Goal: Task Accomplishment & Management: Manage account settings

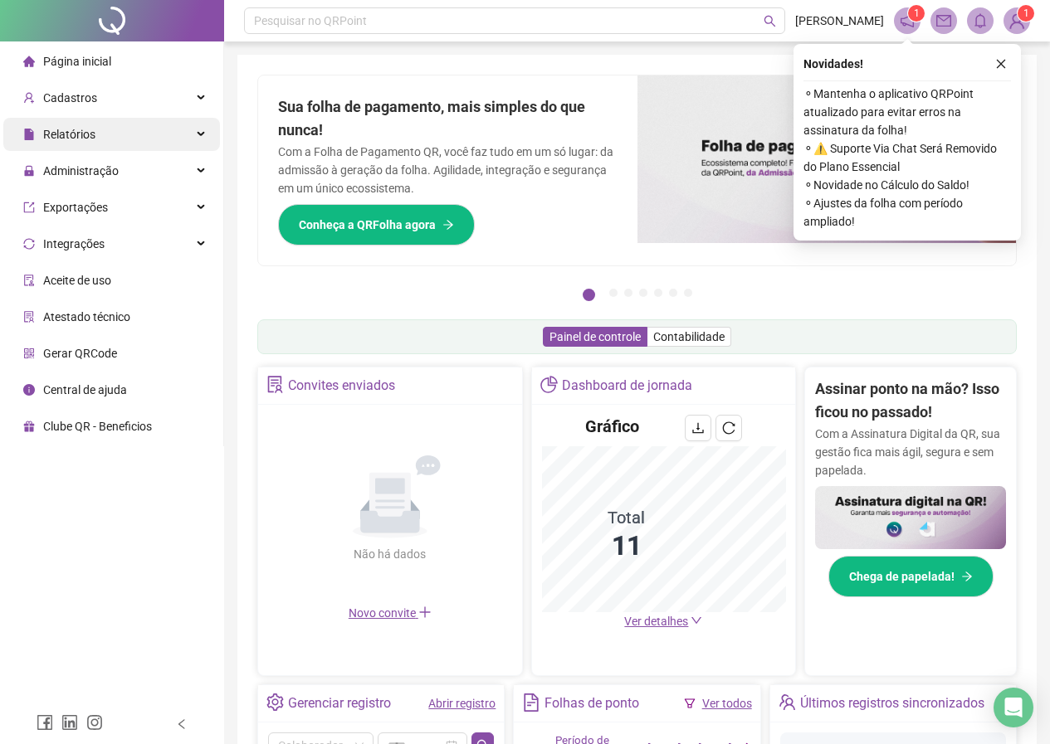
click at [114, 136] on div "Relatórios" at bounding box center [111, 134] width 217 height 33
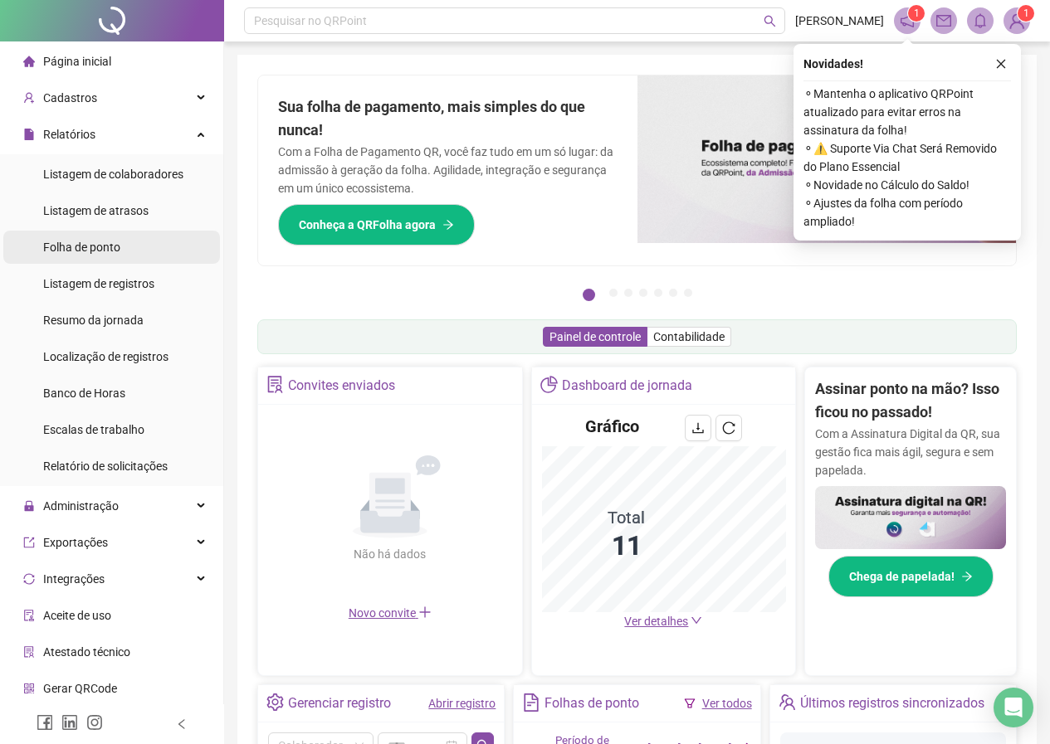
click at [104, 247] on span "Folha de ponto" at bounding box center [81, 247] width 77 height 13
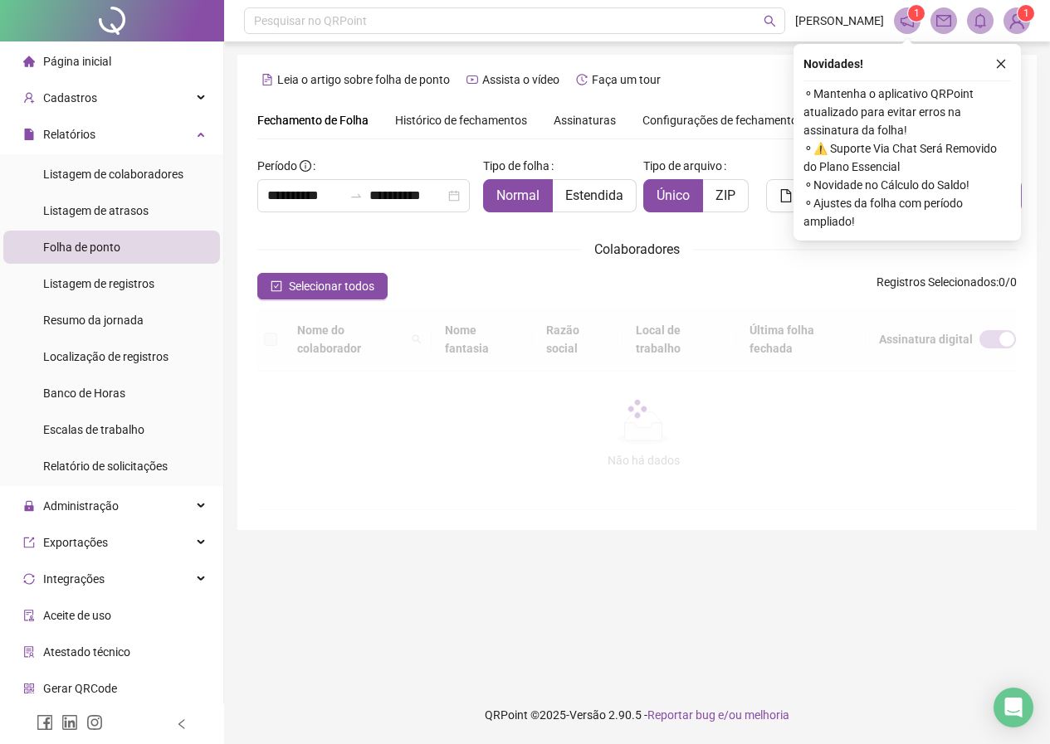
click at [1002, 63] on icon "close" at bounding box center [1001, 64] width 9 height 9
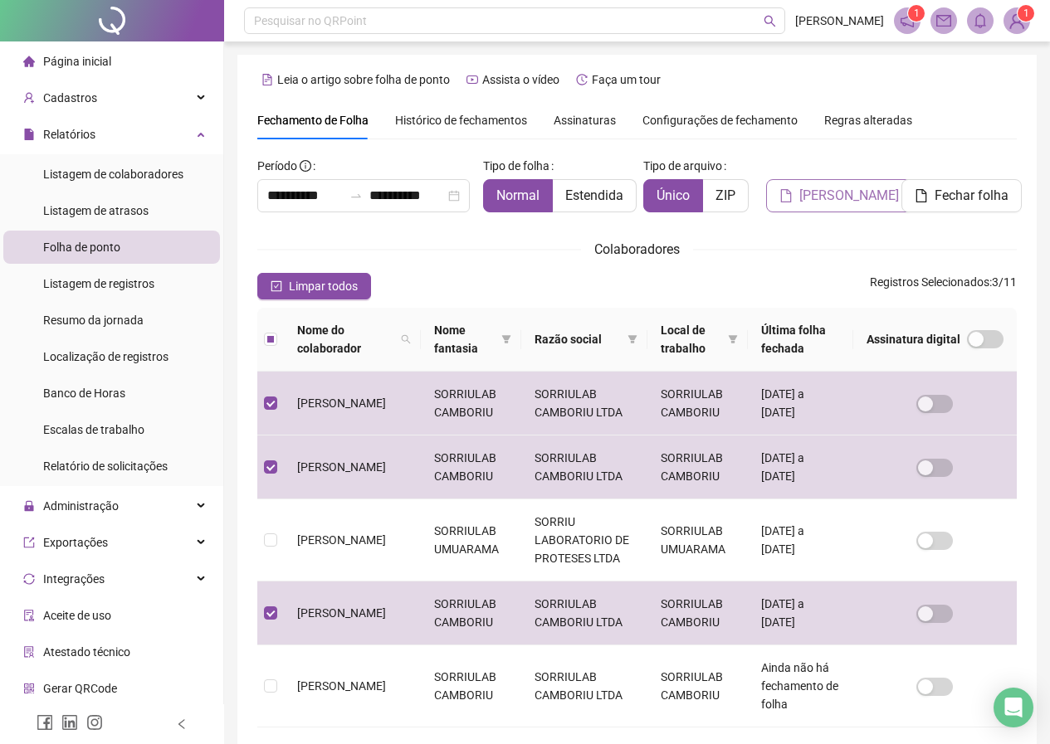
click at [812, 203] on span "[PERSON_NAME]" at bounding box center [849, 196] width 100 height 20
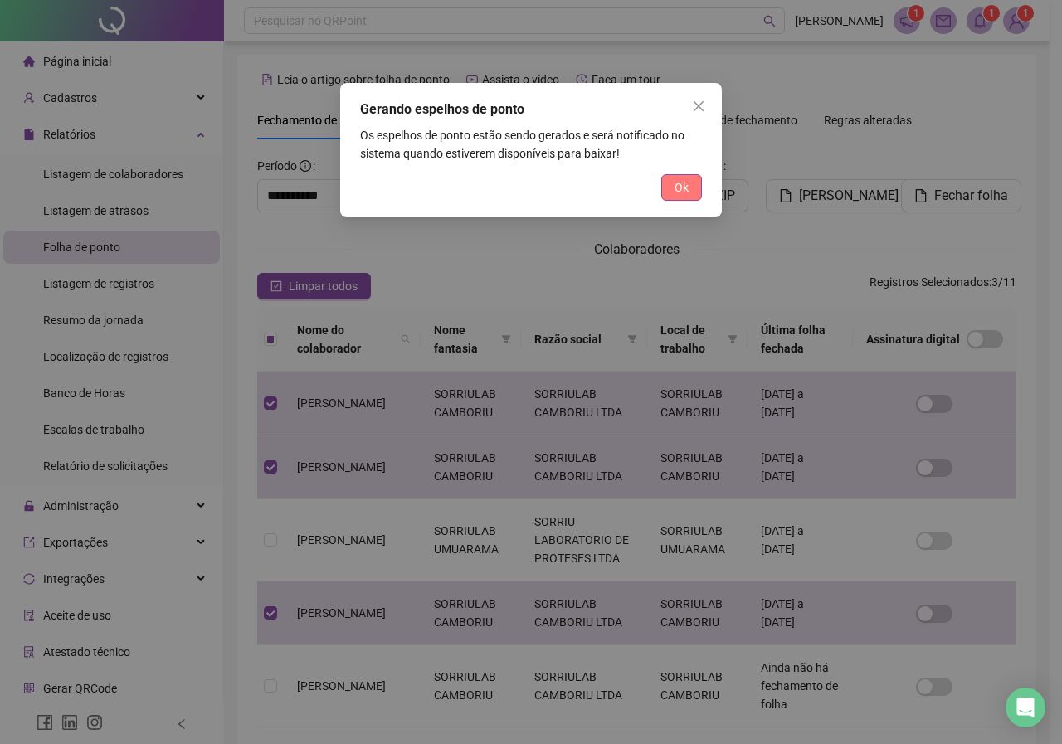
click at [673, 194] on button "Ok" at bounding box center [681, 187] width 41 height 27
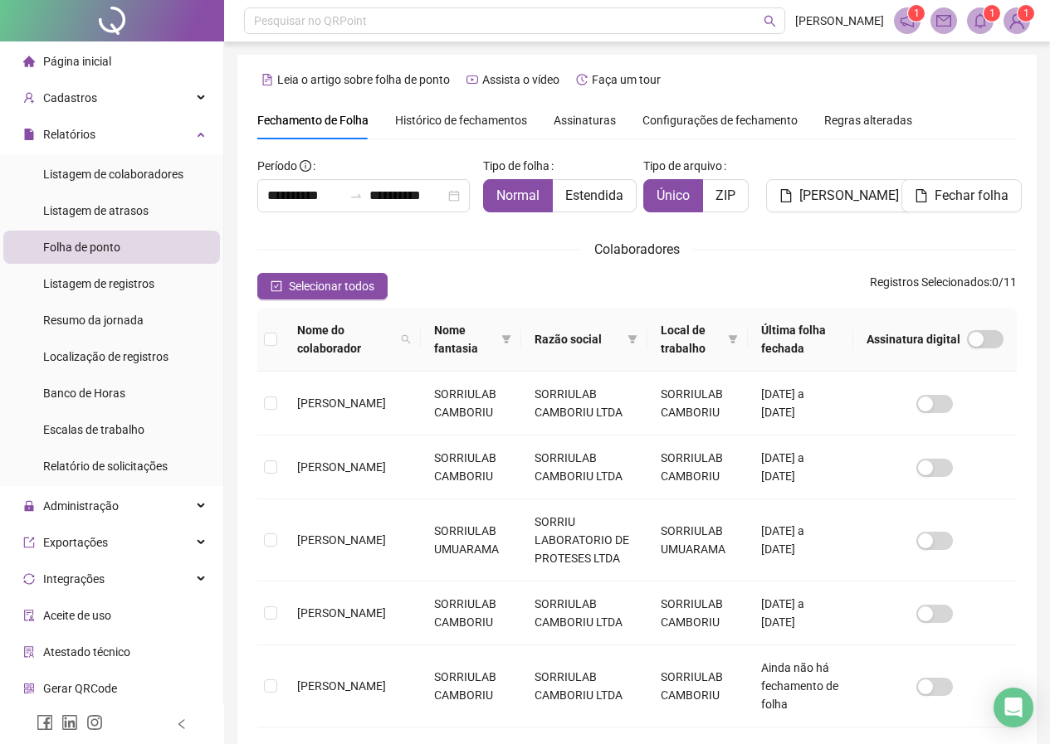
click at [980, 20] on icon "bell" at bounding box center [980, 20] width 15 height 15
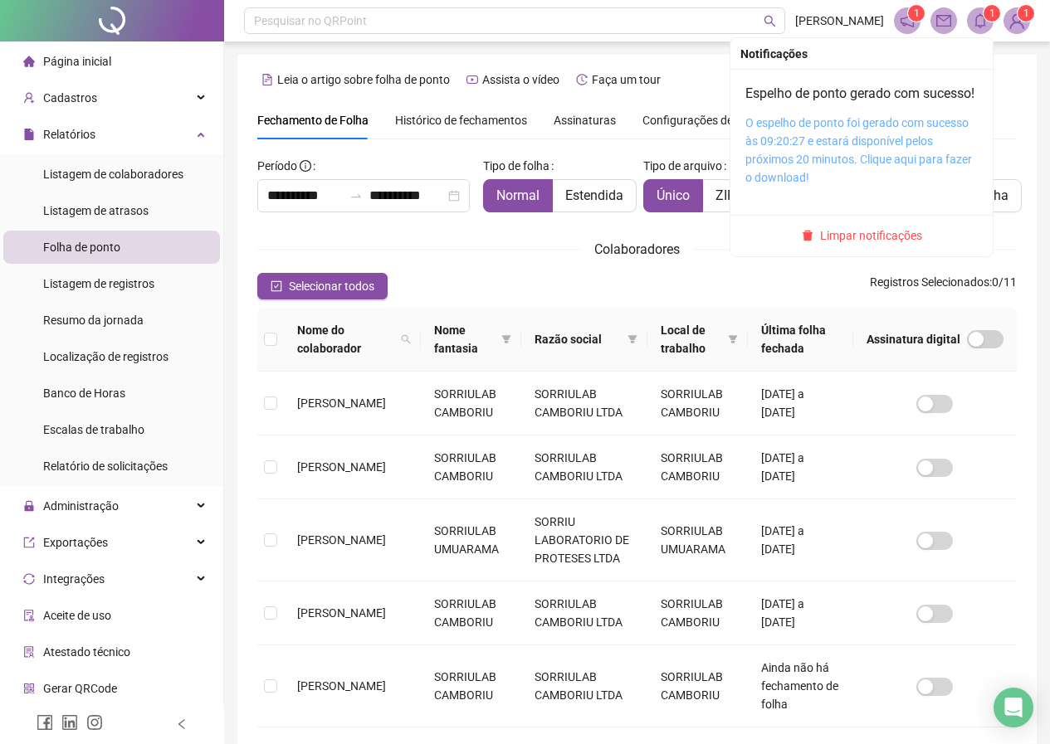
click at [814, 154] on link "O espelho de ponto foi gerado com sucesso às 09:20:27 e estará disponível pelos…" at bounding box center [858, 150] width 227 height 68
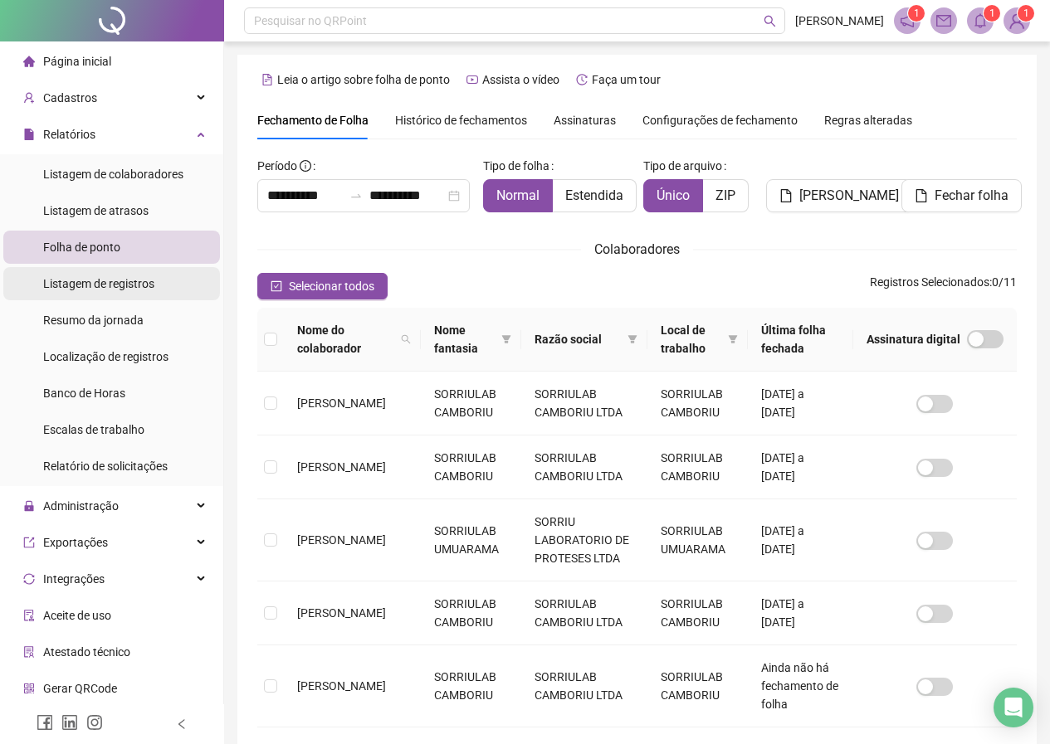
click at [112, 285] on span "Listagem de registros" at bounding box center [98, 283] width 111 height 13
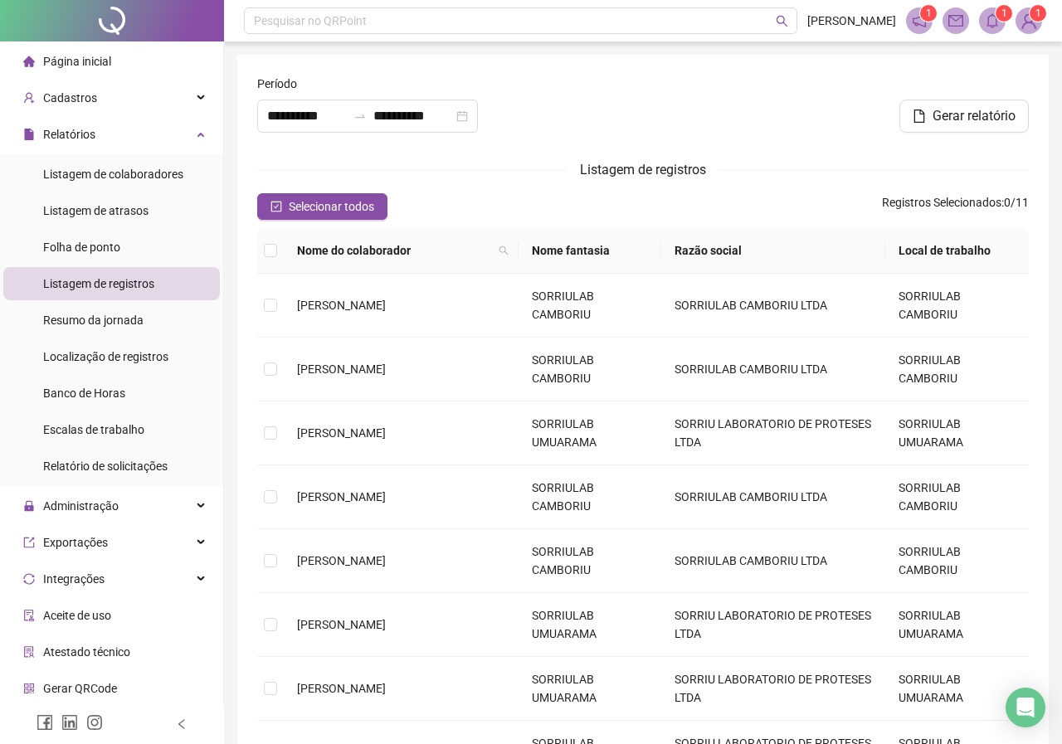
type input "**********"
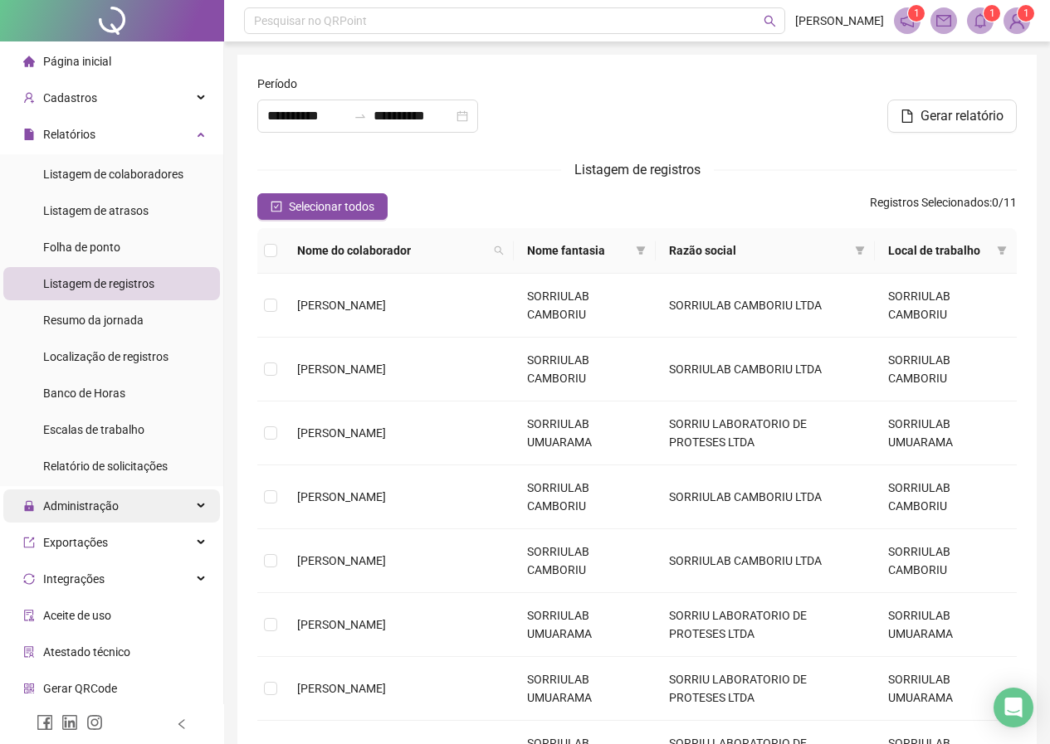
click at [183, 500] on div "Administração" at bounding box center [111, 506] width 217 height 33
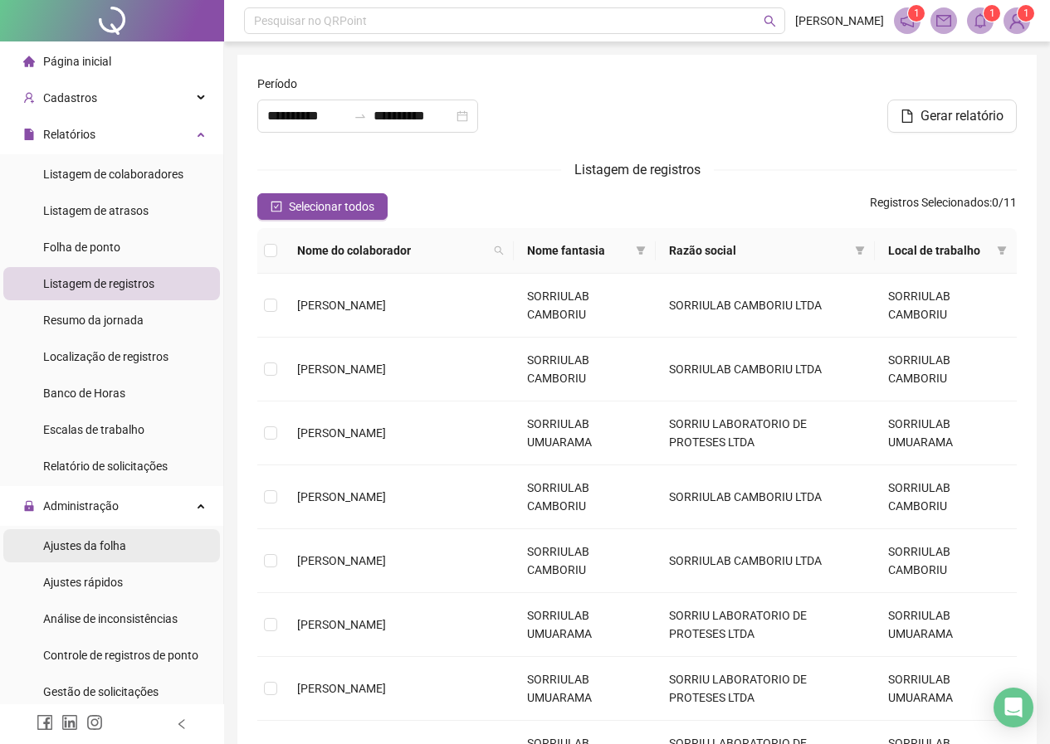
click at [112, 547] on span "Ajustes da folha" at bounding box center [84, 545] width 83 height 13
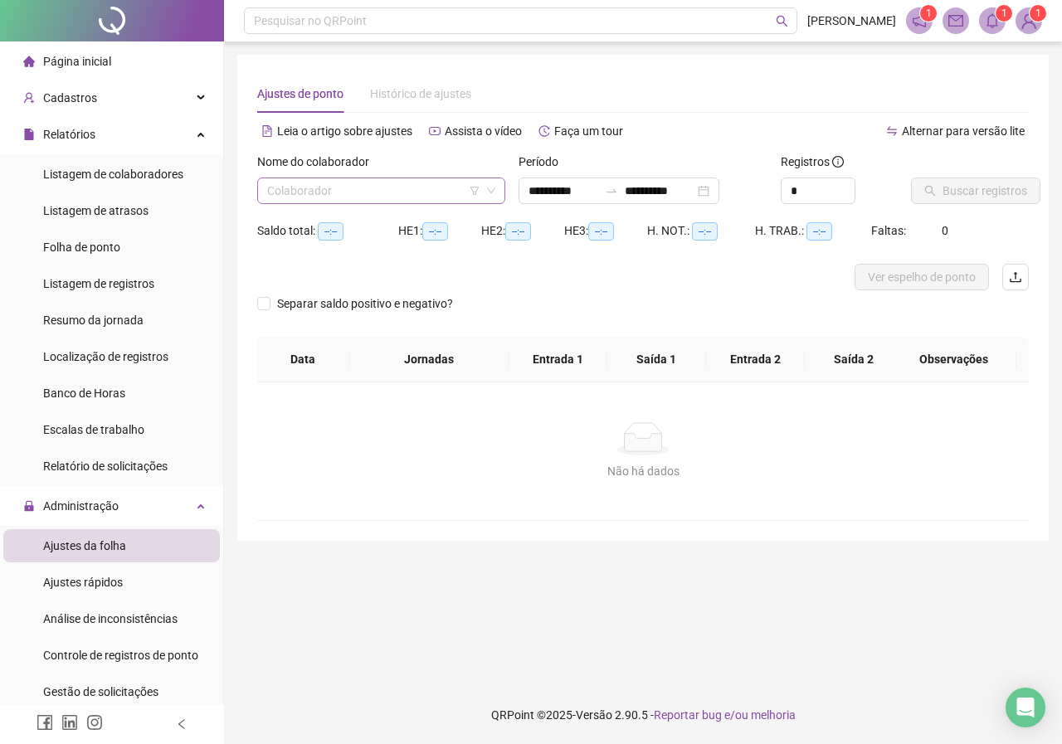
type input "**********"
click at [490, 194] on icon "down" at bounding box center [491, 191] width 10 height 10
click at [490, 193] on icon "down" at bounding box center [491, 191] width 10 height 10
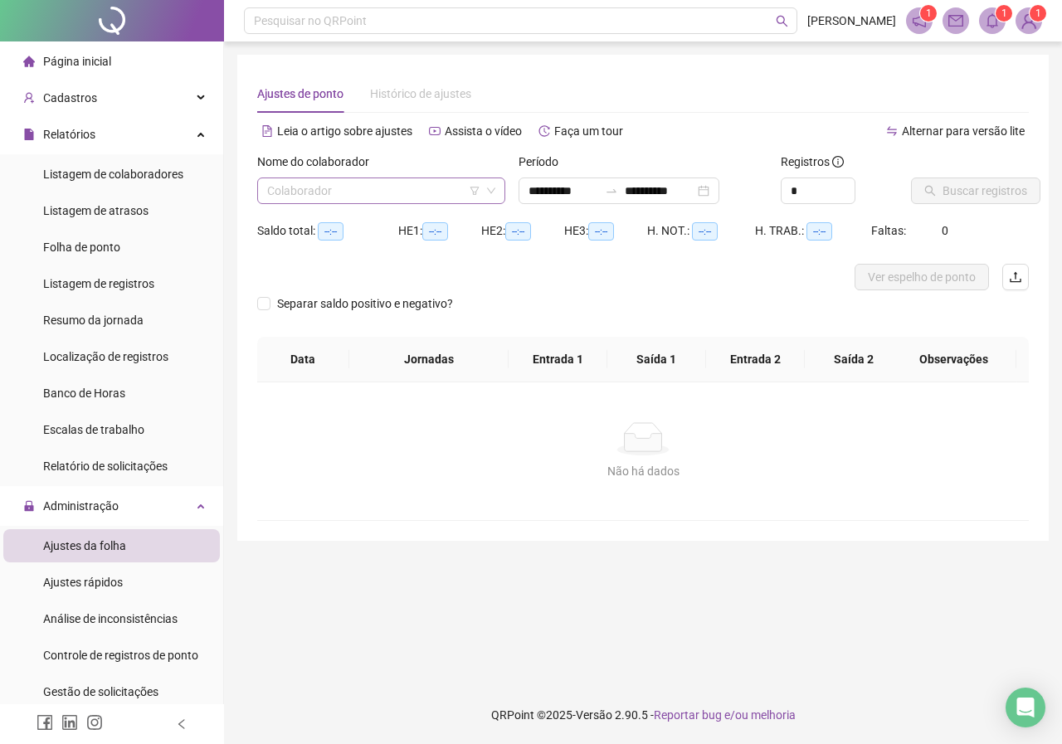
click at [490, 193] on icon "down" at bounding box center [491, 191] width 10 height 10
click at [307, 100] on span "Ajustes de ponto" at bounding box center [300, 93] width 86 height 13
click at [332, 227] on span "--:--" at bounding box center [331, 231] width 26 height 18
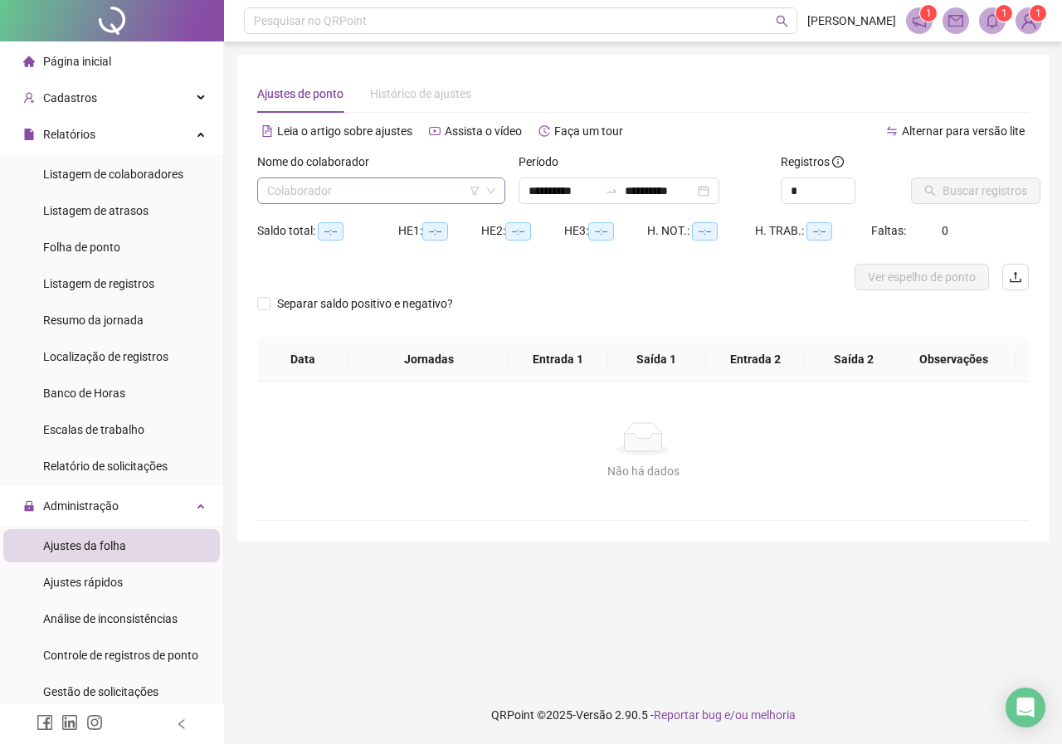
click at [465, 194] on input "search" at bounding box center [373, 190] width 213 height 25
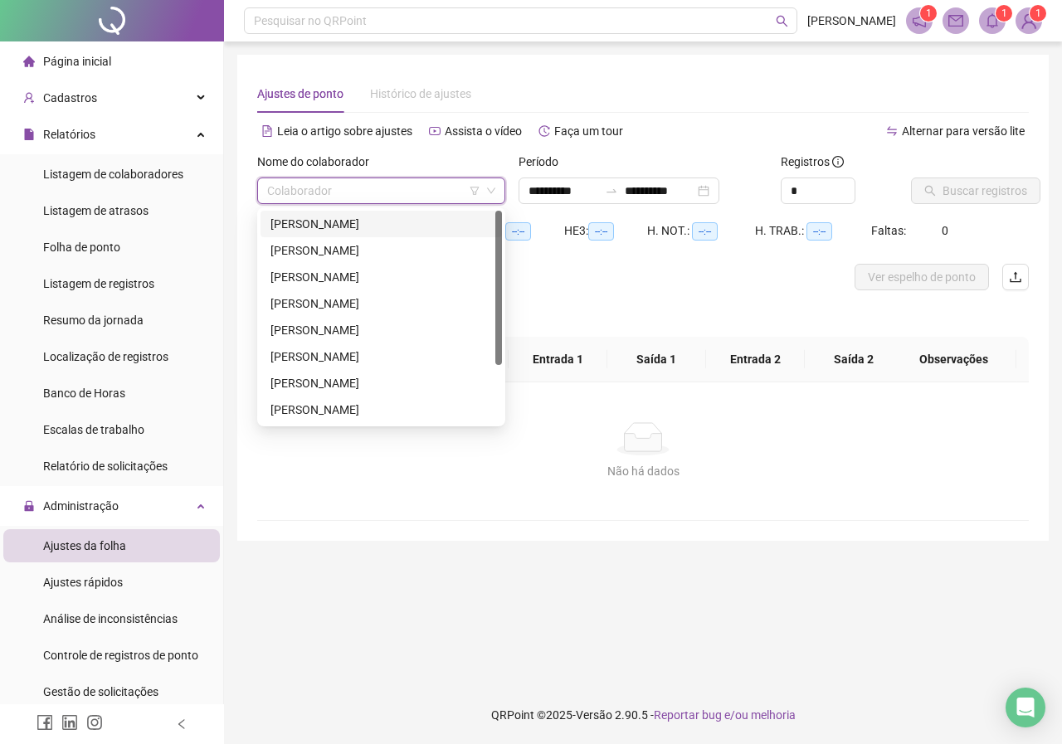
click at [355, 220] on div "[PERSON_NAME]" at bounding box center [382, 224] width 222 height 18
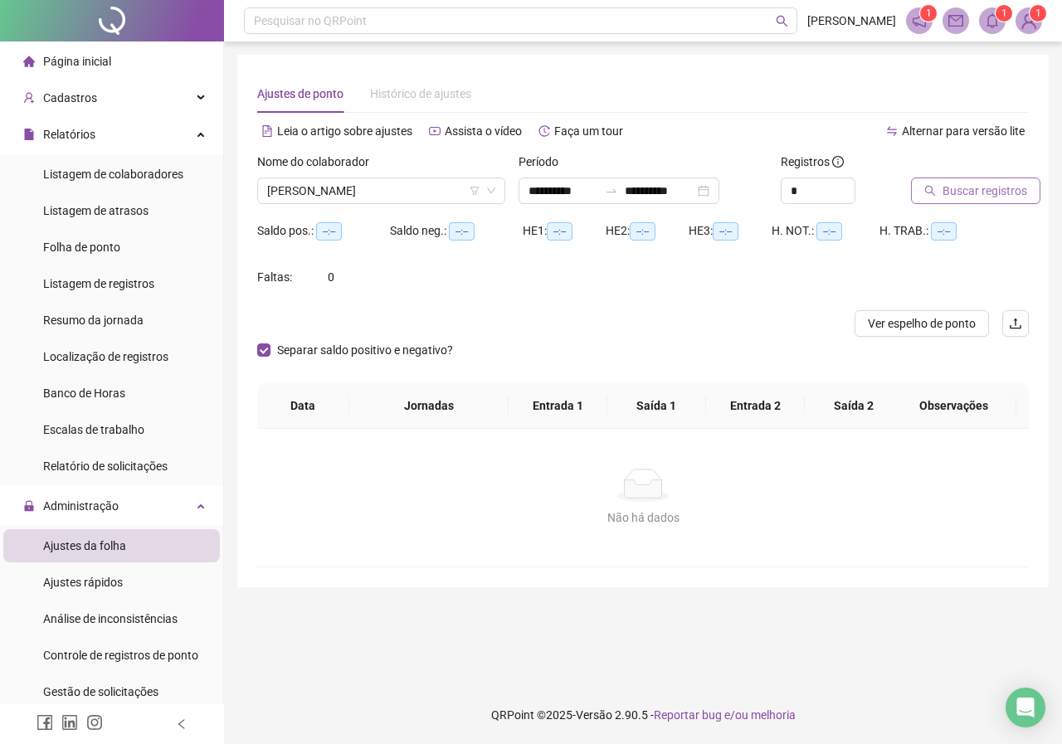
click at [975, 188] on span "Buscar registros" at bounding box center [985, 191] width 85 height 18
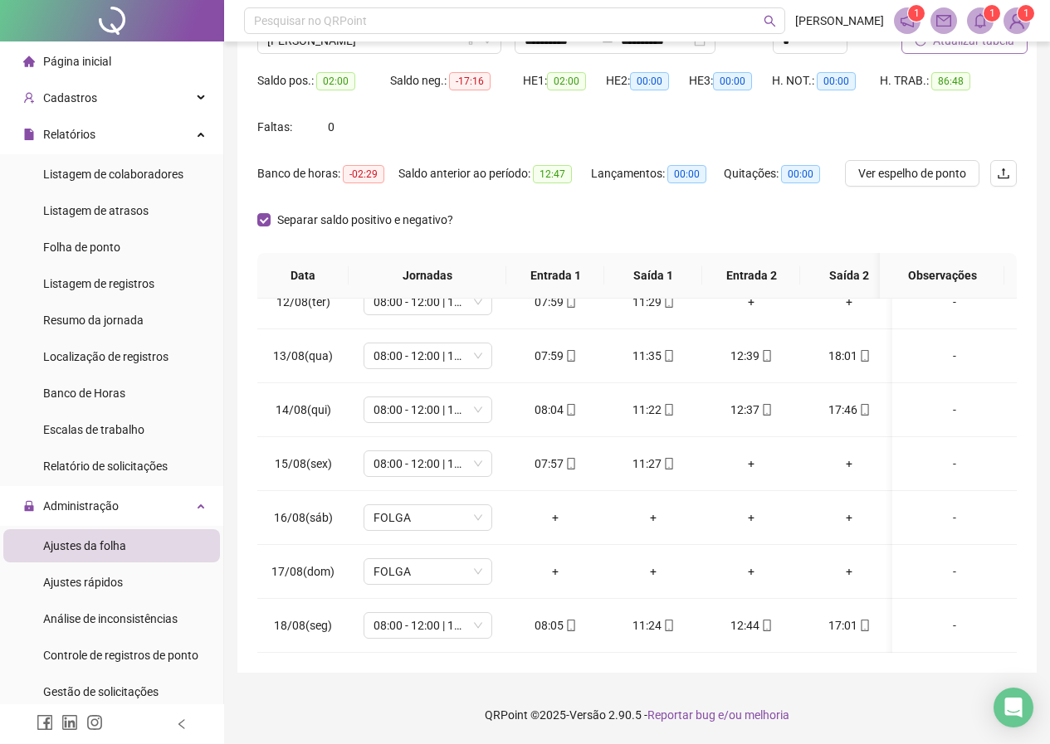
scroll to position [297, 0]
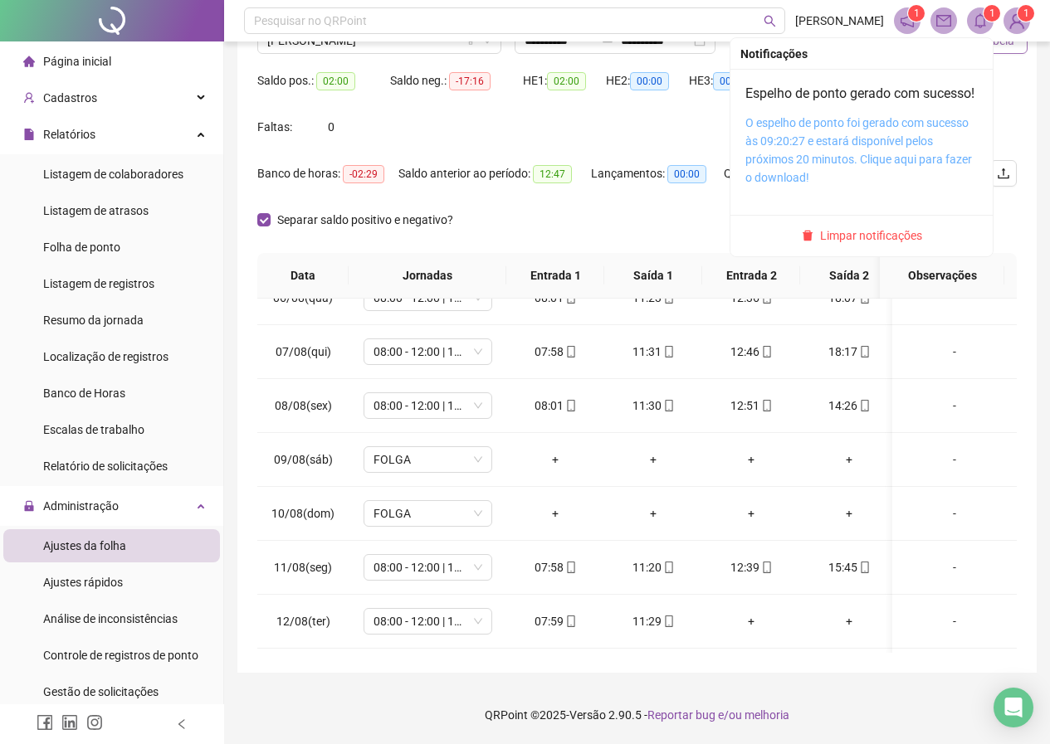
click at [817, 157] on link "O espelho de ponto foi gerado com sucesso às 09:20:27 e estará disponível pelos…" at bounding box center [858, 150] width 227 height 68
click at [809, 163] on link "O espelho de ponto foi gerado com sucesso às 09:20:27 e estará disponível pelos…" at bounding box center [858, 150] width 227 height 68
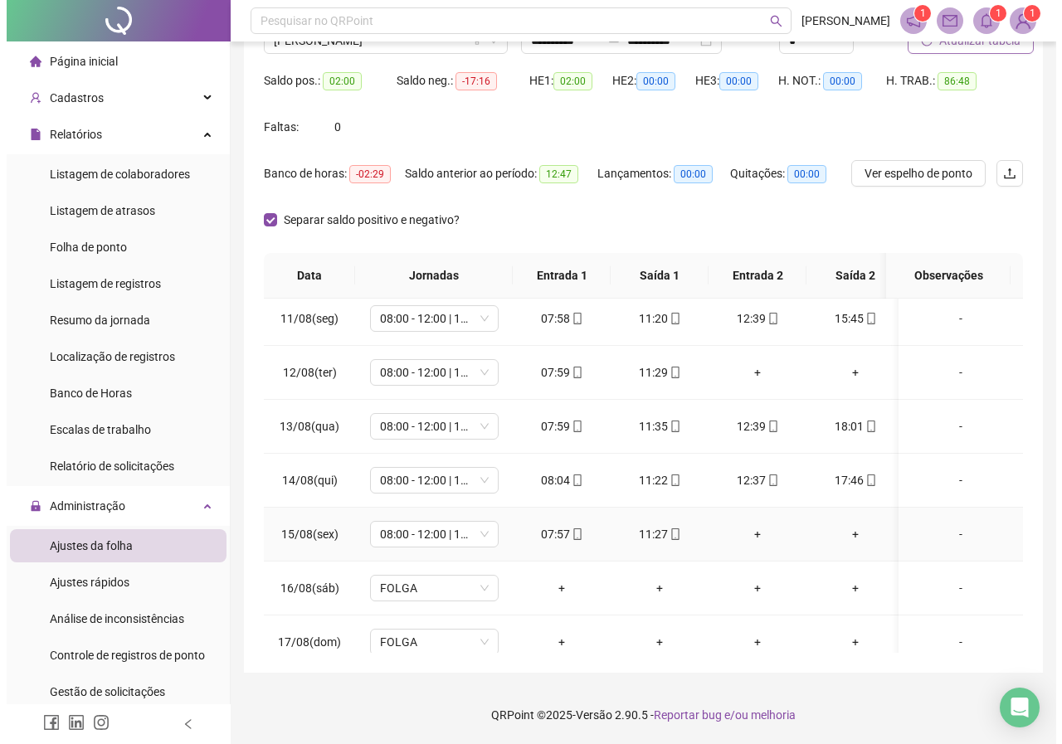
scroll to position [629, 0]
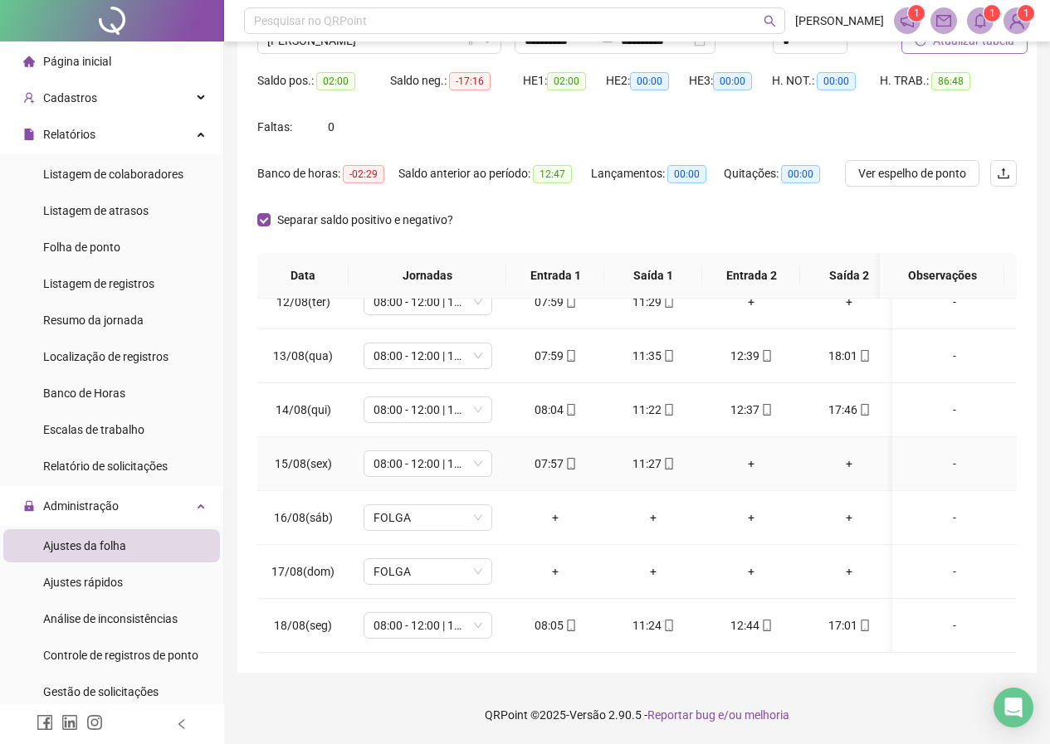
click at [947, 455] on div "-" at bounding box center [954, 464] width 98 height 18
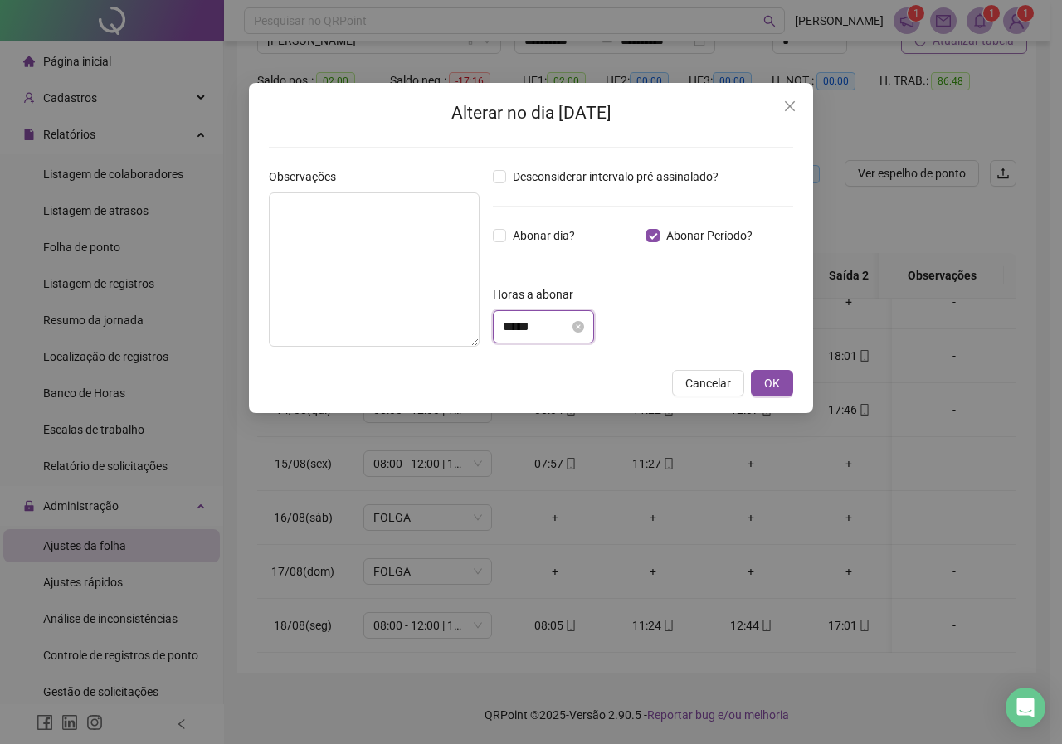
click at [542, 328] on input "*****" at bounding box center [536, 327] width 66 height 20
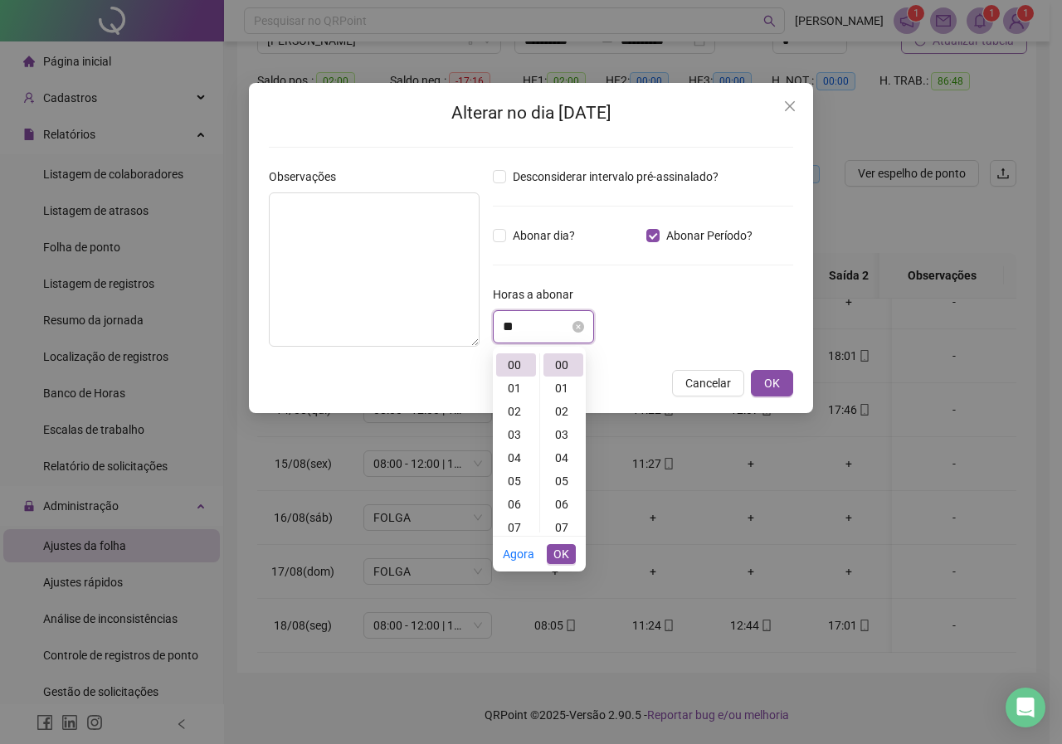
type input "*"
click at [518, 483] on div "05" at bounding box center [516, 481] width 40 height 23
click at [517, 398] on div "05" at bounding box center [516, 398] width 40 height 23
click at [562, 433] on div "03" at bounding box center [564, 434] width 40 height 23
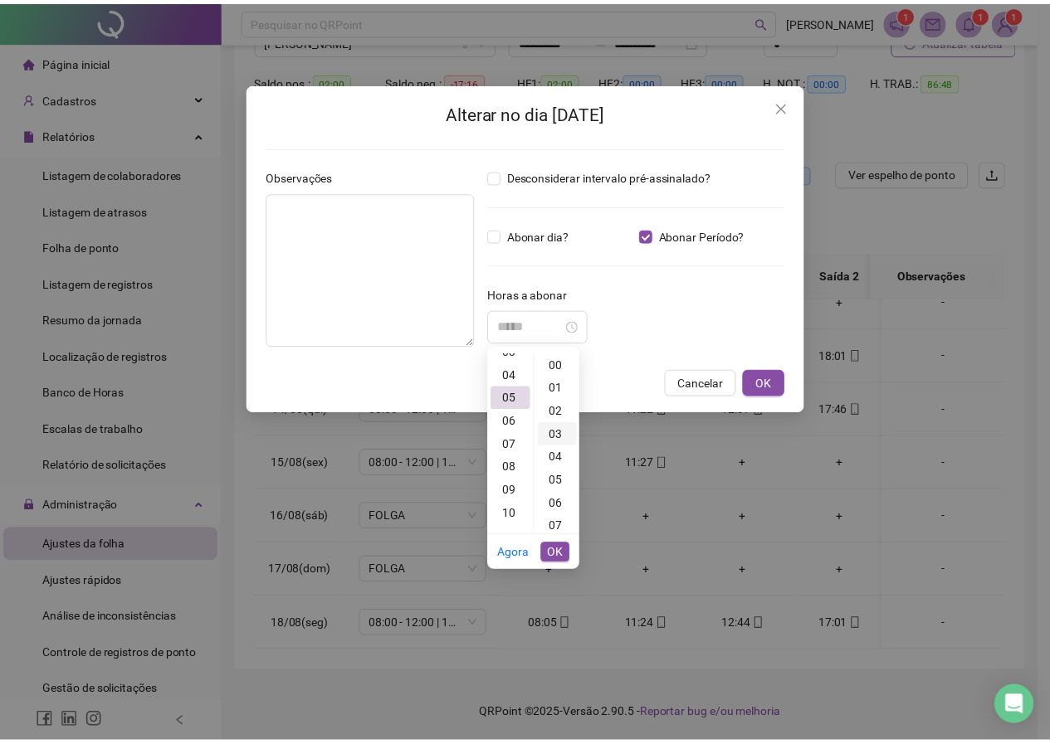
scroll to position [70, 0]
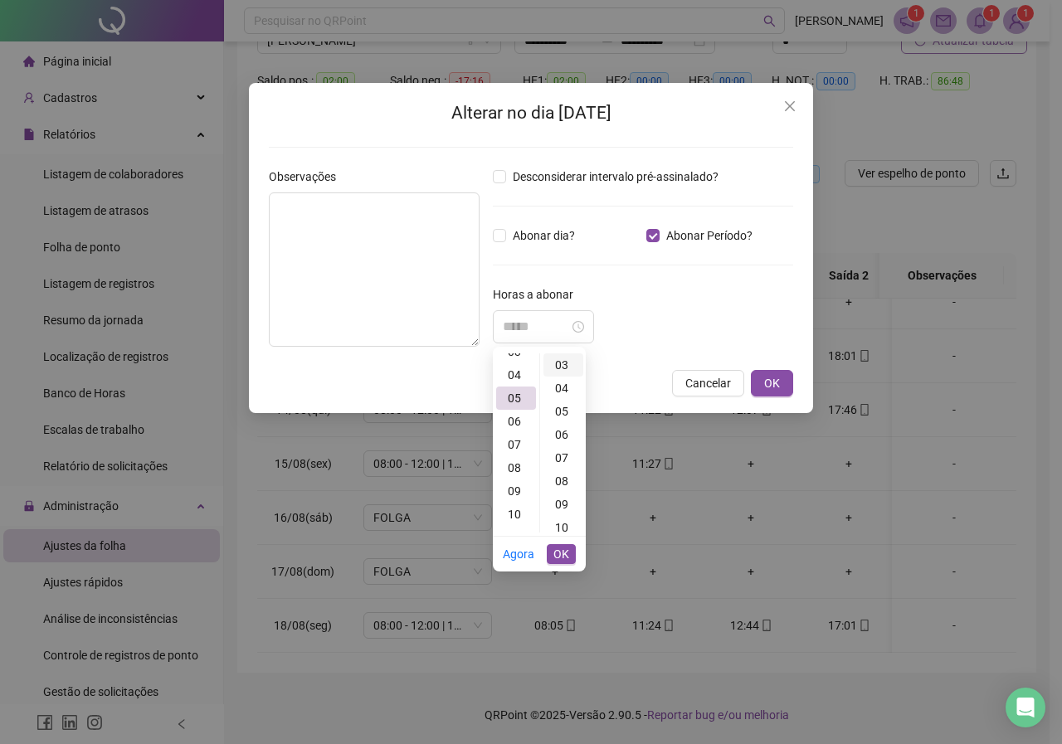
type input "*****"
click at [564, 368] on div "03" at bounding box center [564, 365] width 40 height 23
click at [560, 552] on span "OK" at bounding box center [562, 554] width 16 height 18
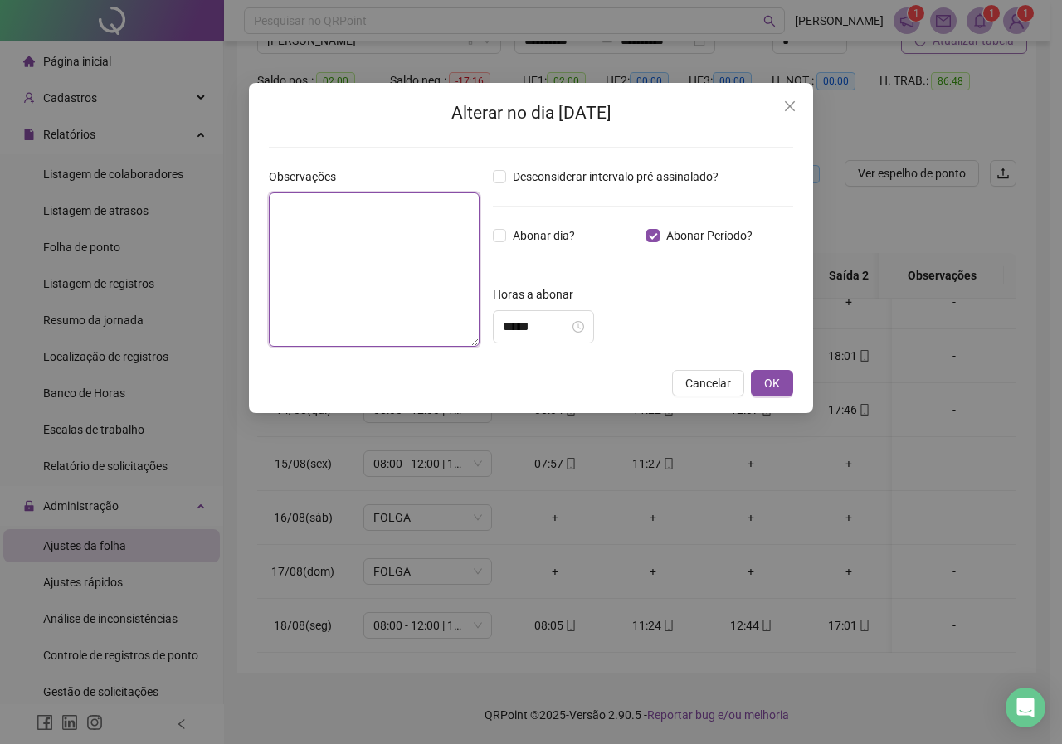
click at [352, 263] on textarea at bounding box center [374, 270] width 211 height 154
drag, startPoint x: 450, startPoint y: 204, endPoint x: 280, endPoint y: 206, distance: 170.1
click at [280, 207] on textarea "**********" at bounding box center [374, 270] width 211 height 154
type textarea "**********"
click at [771, 376] on span "OK" at bounding box center [772, 383] width 16 height 18
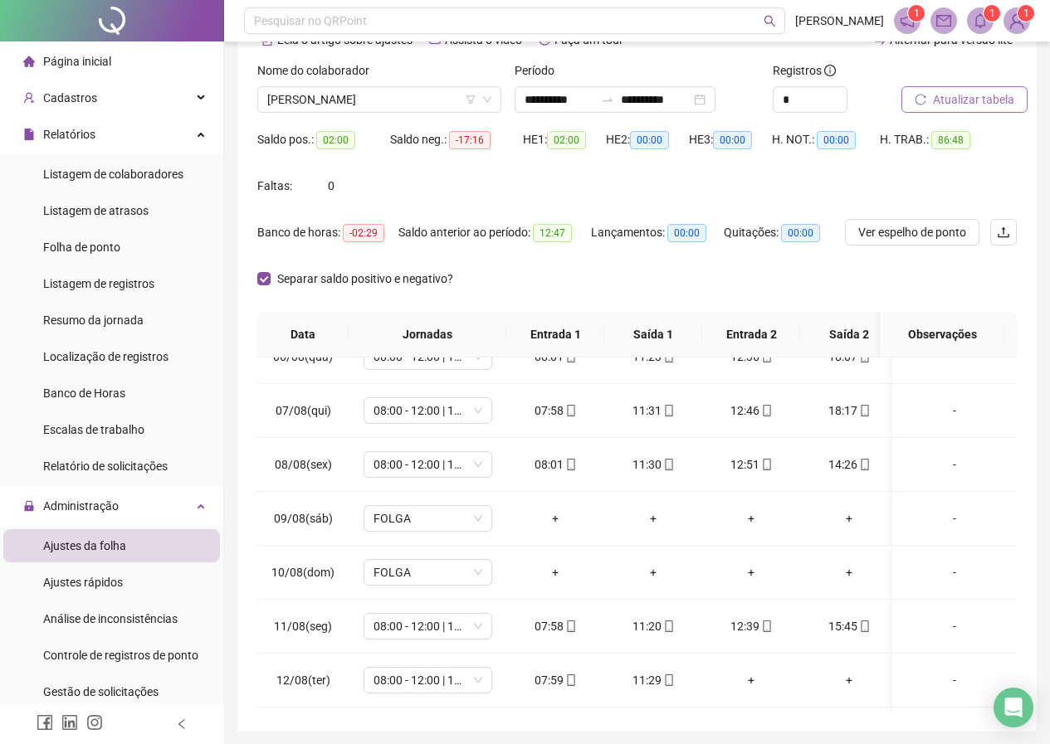
scroll to position [0, 0]
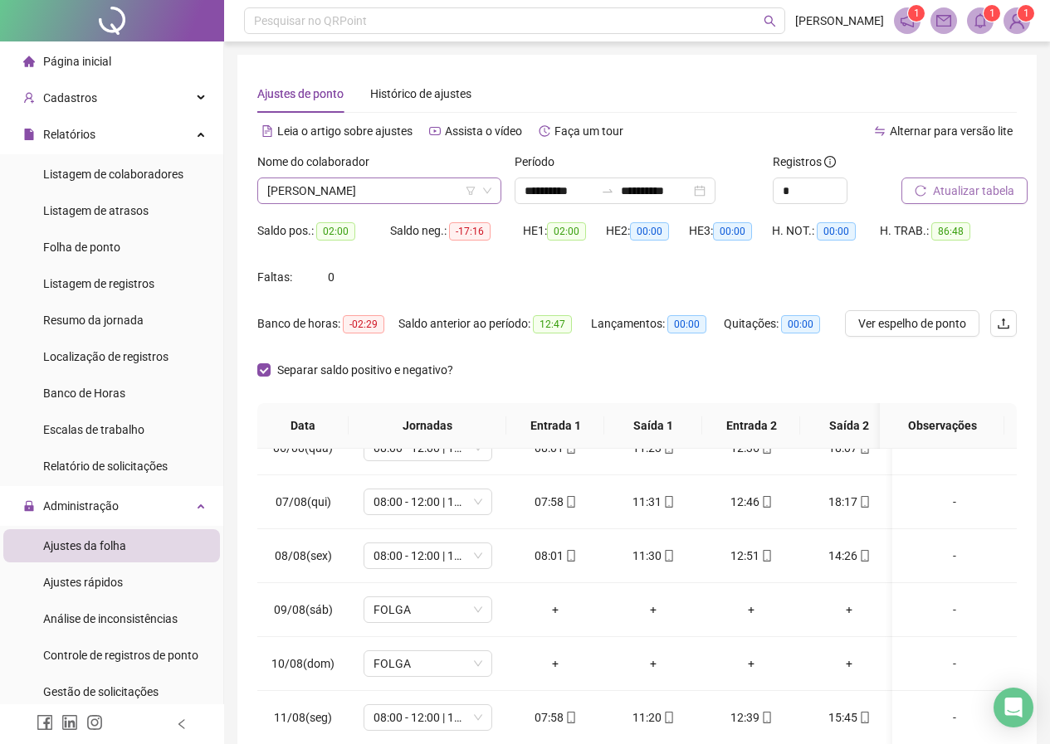
click at [486, 193] on icon "down" at bounding box center [487, 191] width 10 height 10
click at [480, 191] on span "[PERSON_NAME]" at bounding box center [379, 190] width 224 height 25
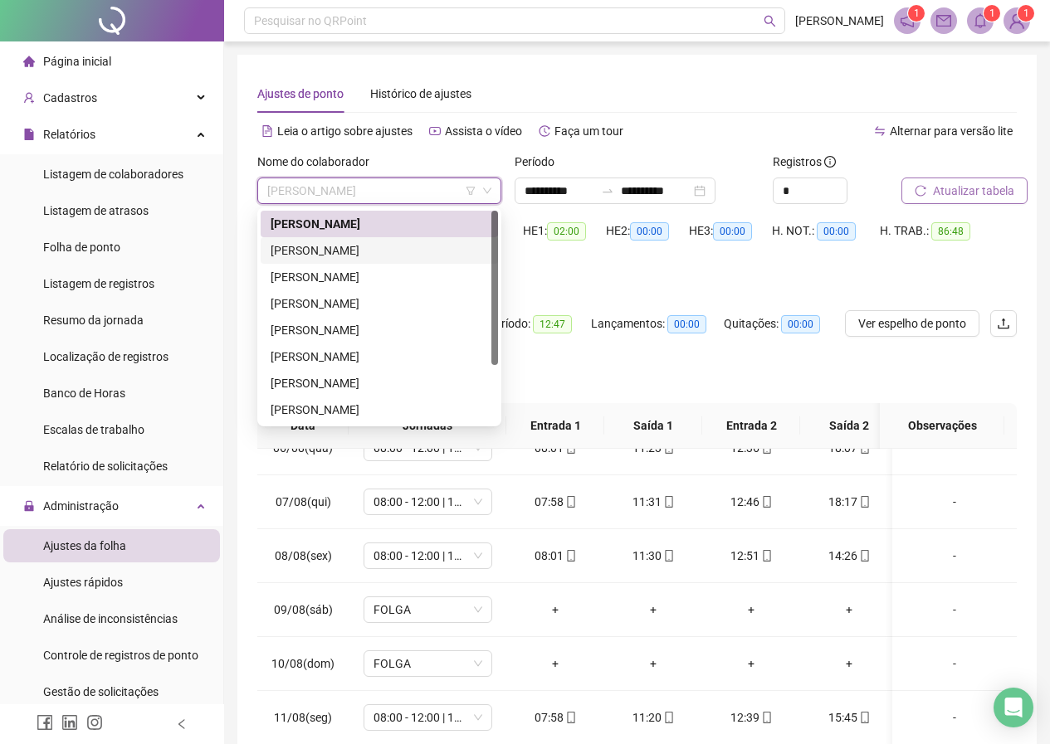
click at [352, 252] on div "[PERSON_NAME]" at bounding box center [379, 251] width 217 height 18
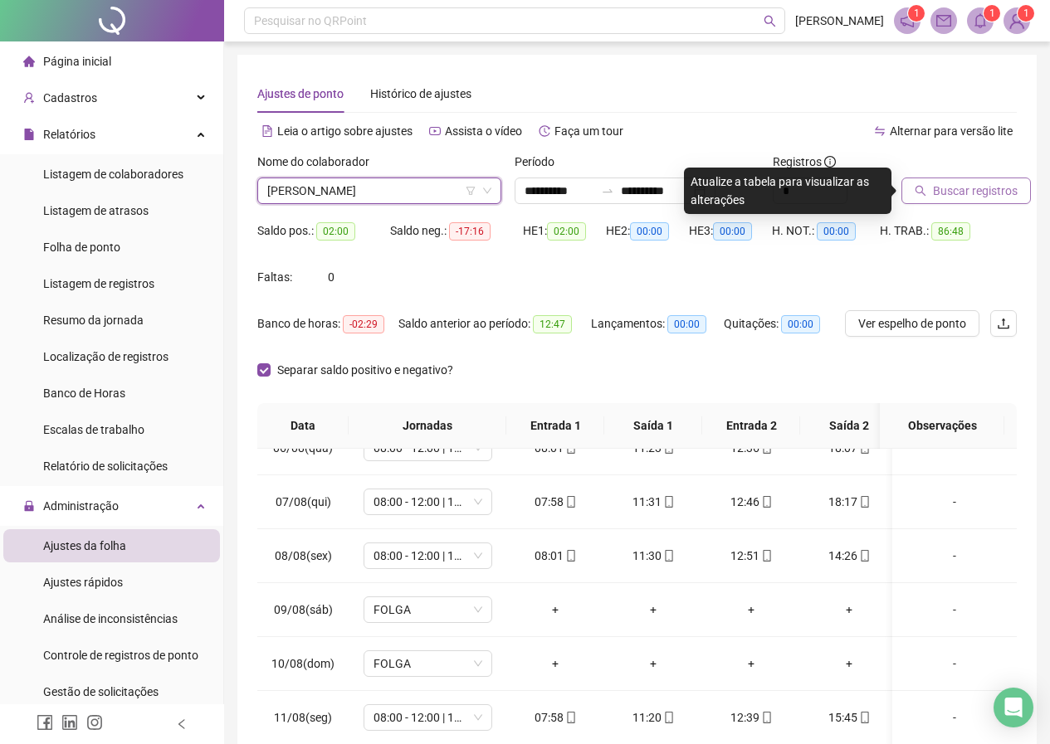
click at [954, 191] on span "Buscar registros" at bounding box center [975, 191] width 85 height 18
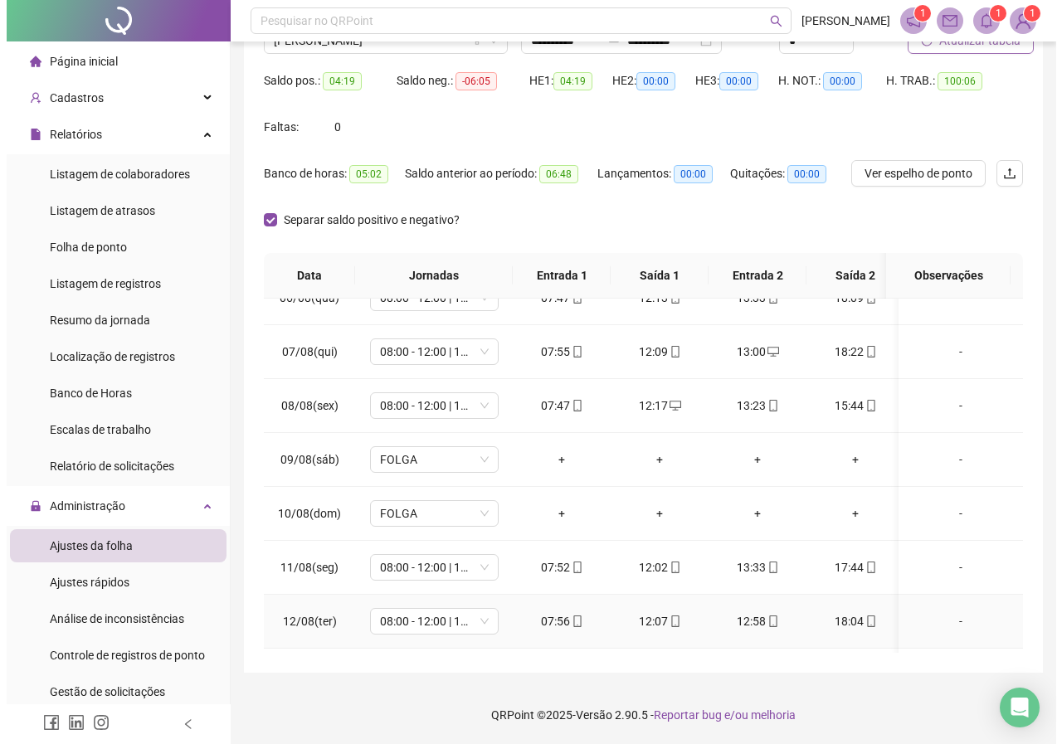
scroll to position [546, 0]
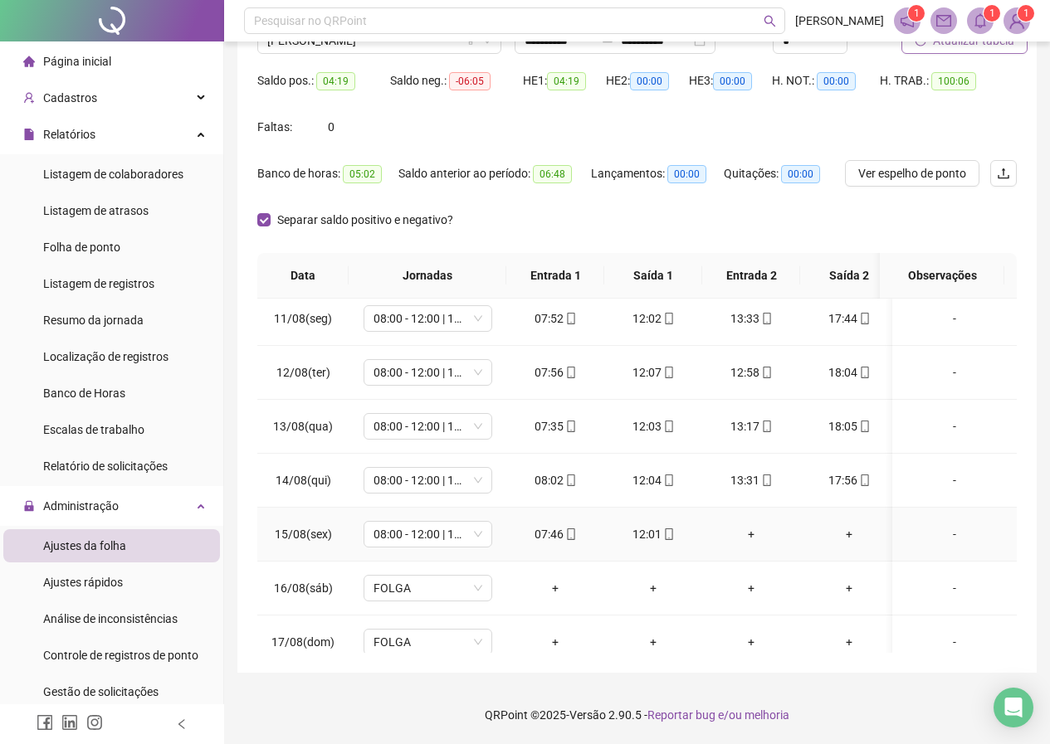
click at [944, 536] on div "-" at bounding box center [954, 534] width 98 height 18
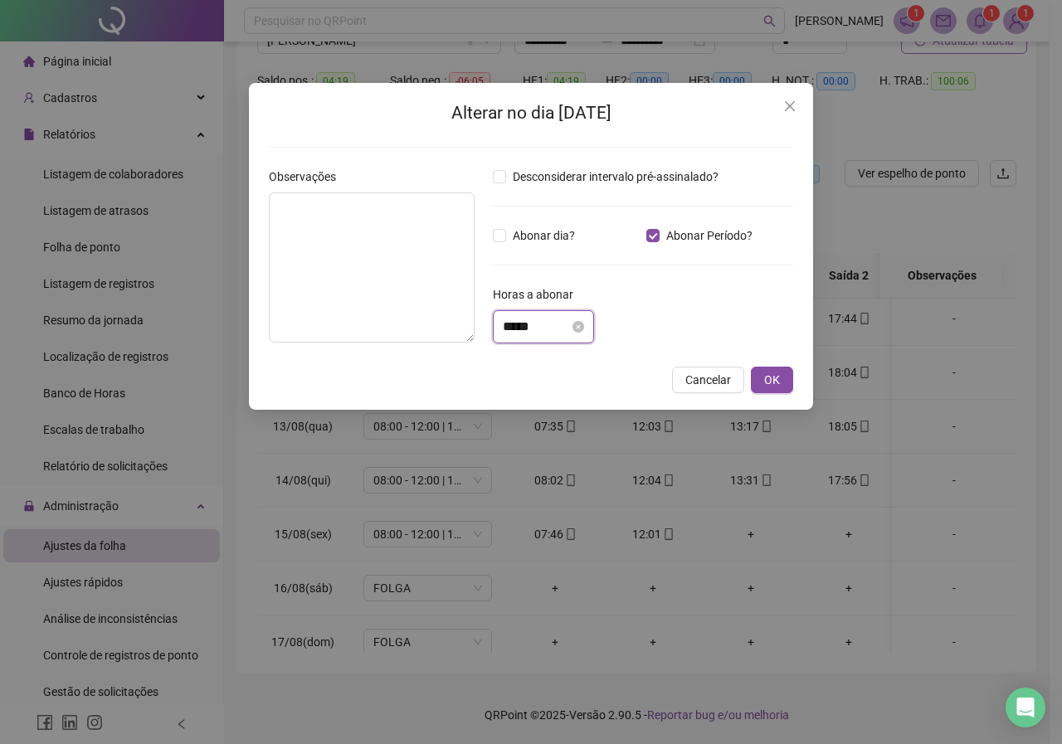
click at [506, 329] on input "*****" at bounding box center [536, 327] width 66 height 20
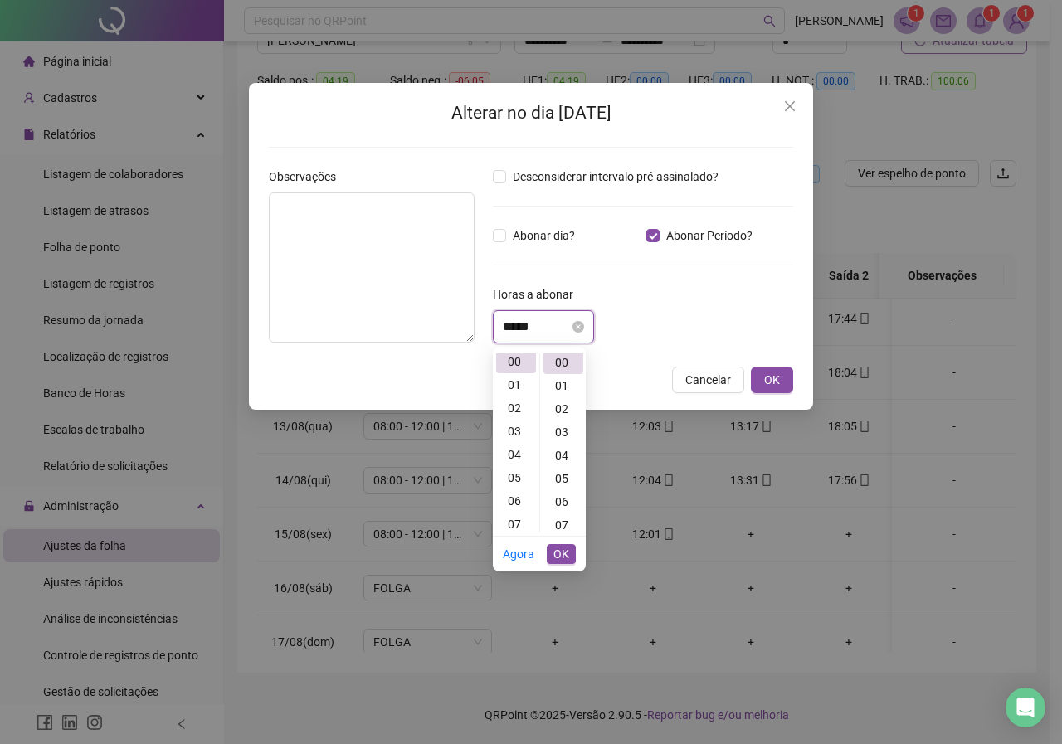
scroll to position [0, 0]
click at [515, 456] on div "04" at bounding box center [516, 458] width 40 height 23
click at [514, 365] on div "04" at bounding box center [516, 365] width 40 height 23
click at [564, 464] on div "15" at bounding box center [564, 464] width 40 height 23
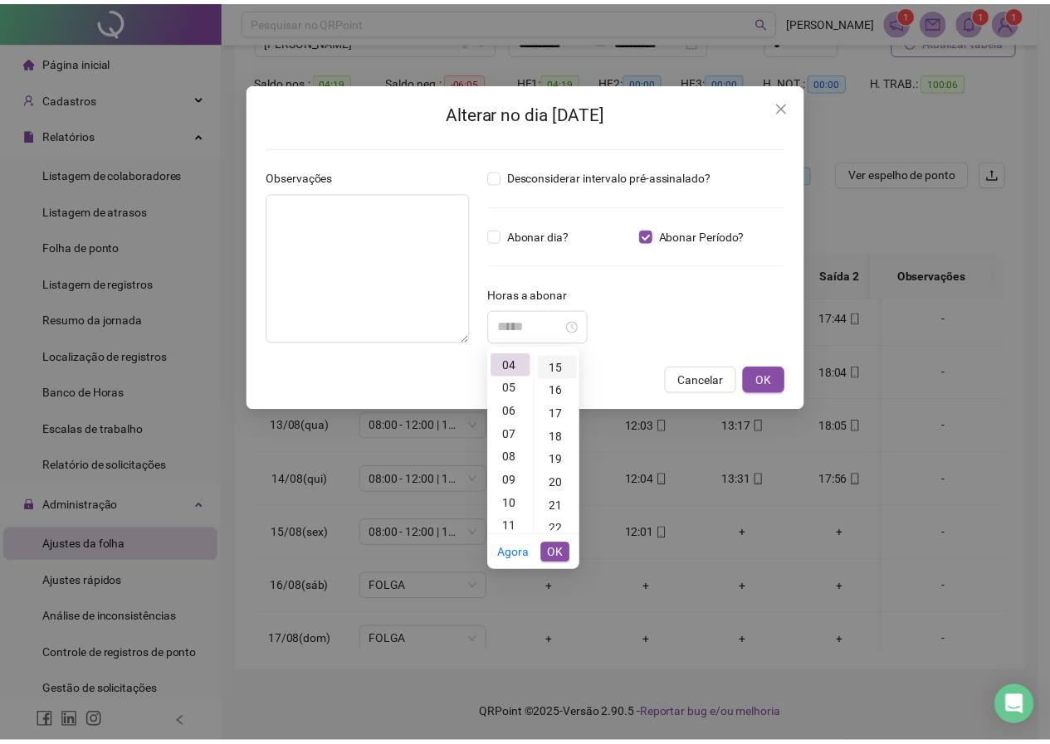
scroll to position [349, 0]
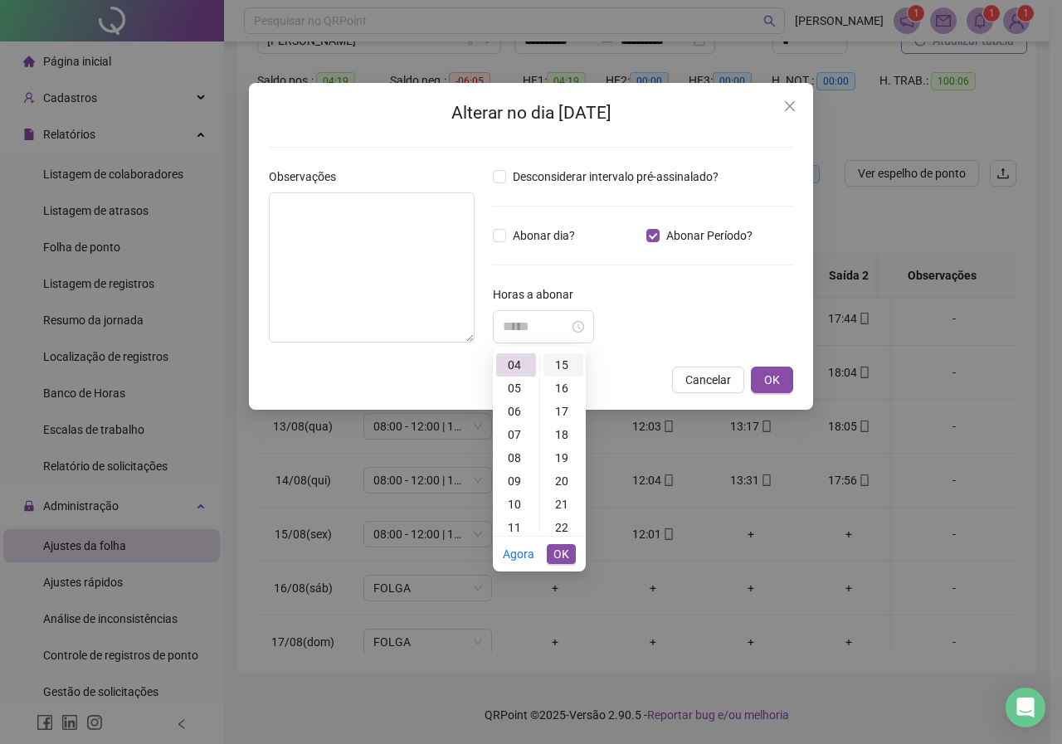
click at [568, 369] on div "15" at bounding box center [564, 365] width 40 height 23
type input "*****"
click at [564, 365] on div "15" at bounding box center [564, 365] width 40 height 23
click at [559, 549] on span "OK" at bounding box center [562, 554] width 16 height 18
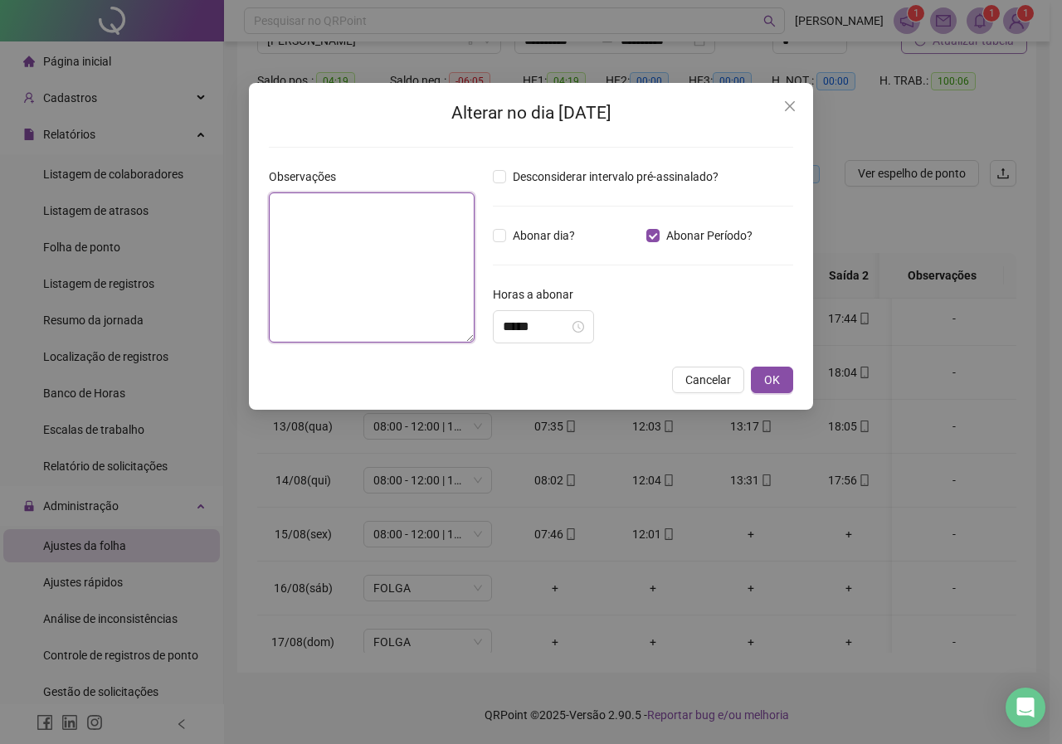
click at [378, 240] on textarea at bounding box center [372, 268] width 206 height 150
paste textarea "**********"
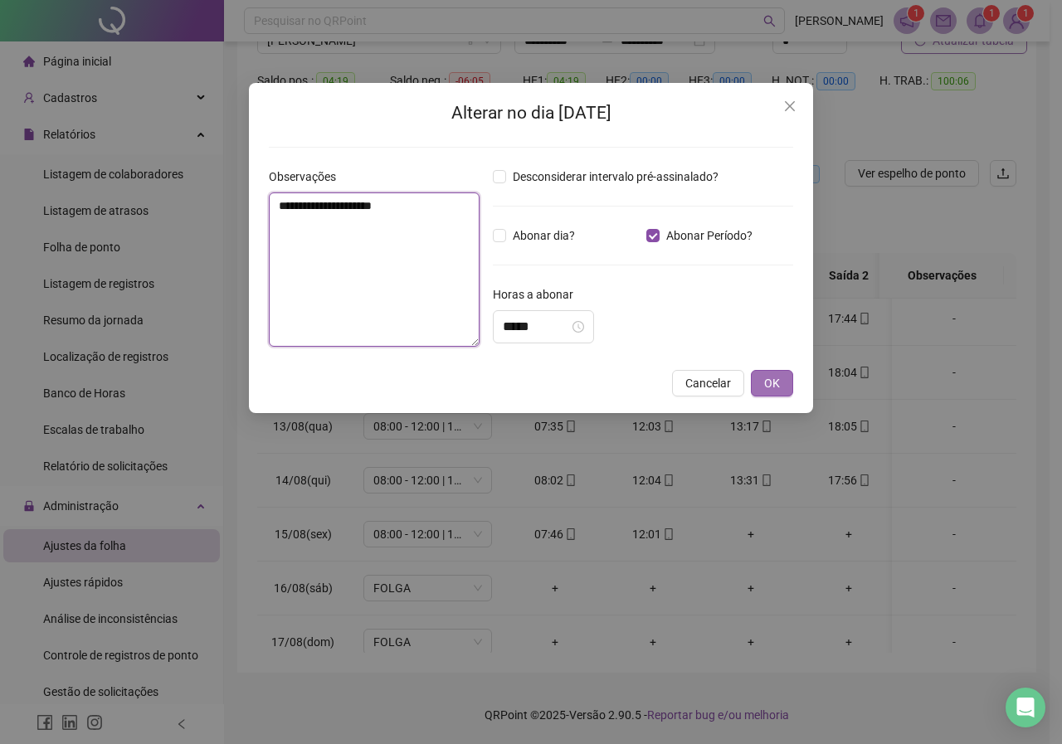
type textarea "**********"
click at [772, 385] on span "OK" at bounding box center [772, 383] width 16 height 18
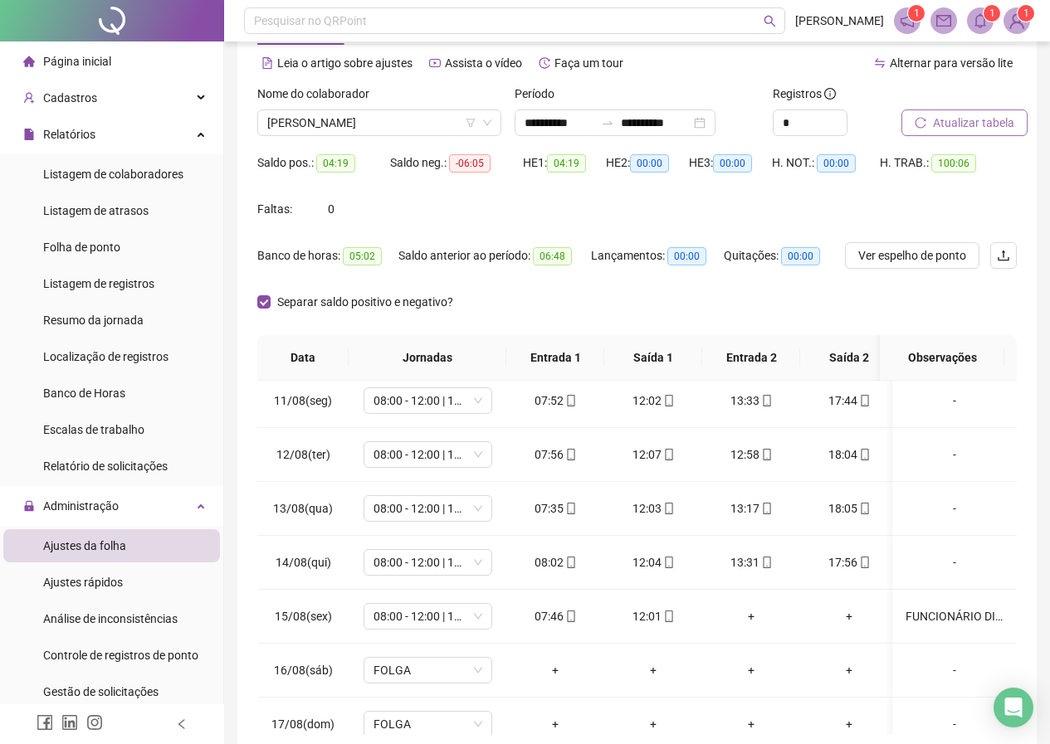
scroll to position [67, 0]
click at [487, 123] on icon "down" at bounding box center [487, 124] width 10 height 10
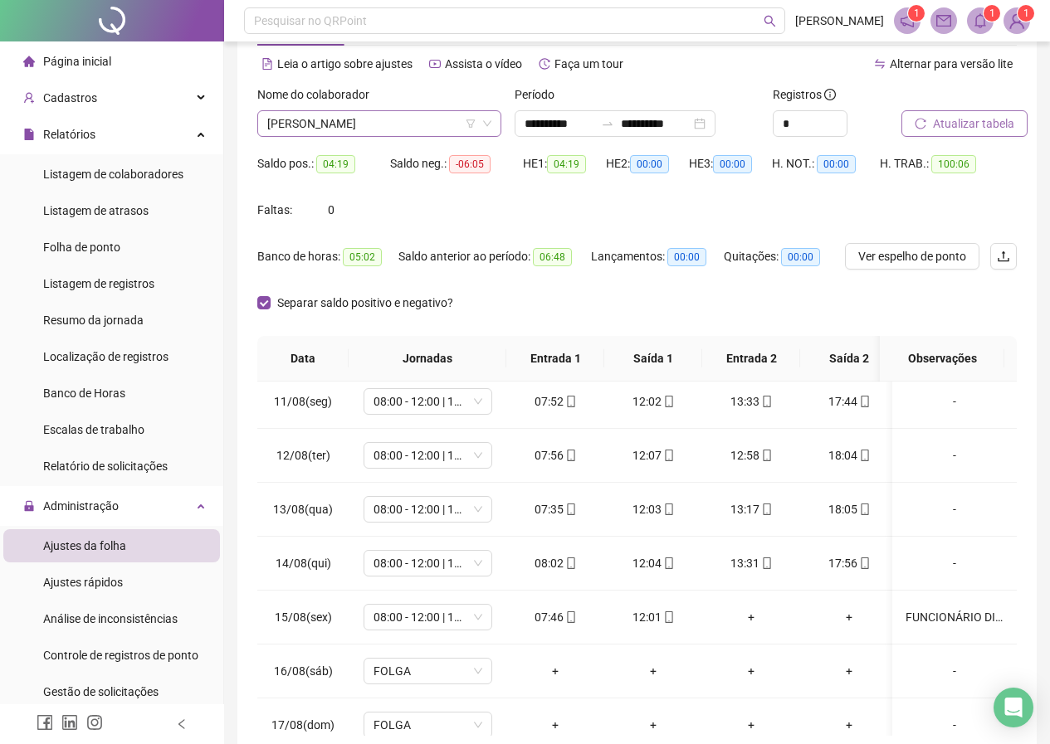
click at [425, 116] on span "[PERSON_NAME]" at bounding box center [379, 123] width 224 height 25
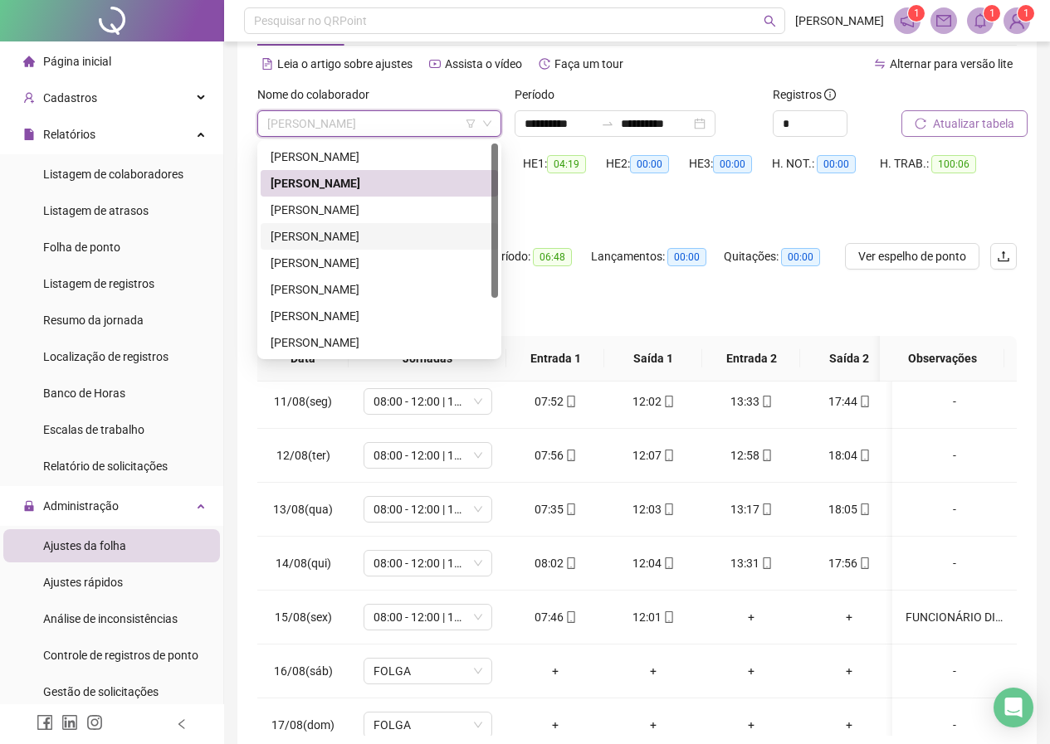
click at [323, 241] on div "[PERSON_NAME]" at bounding box center [379, 236] width 217 height 18
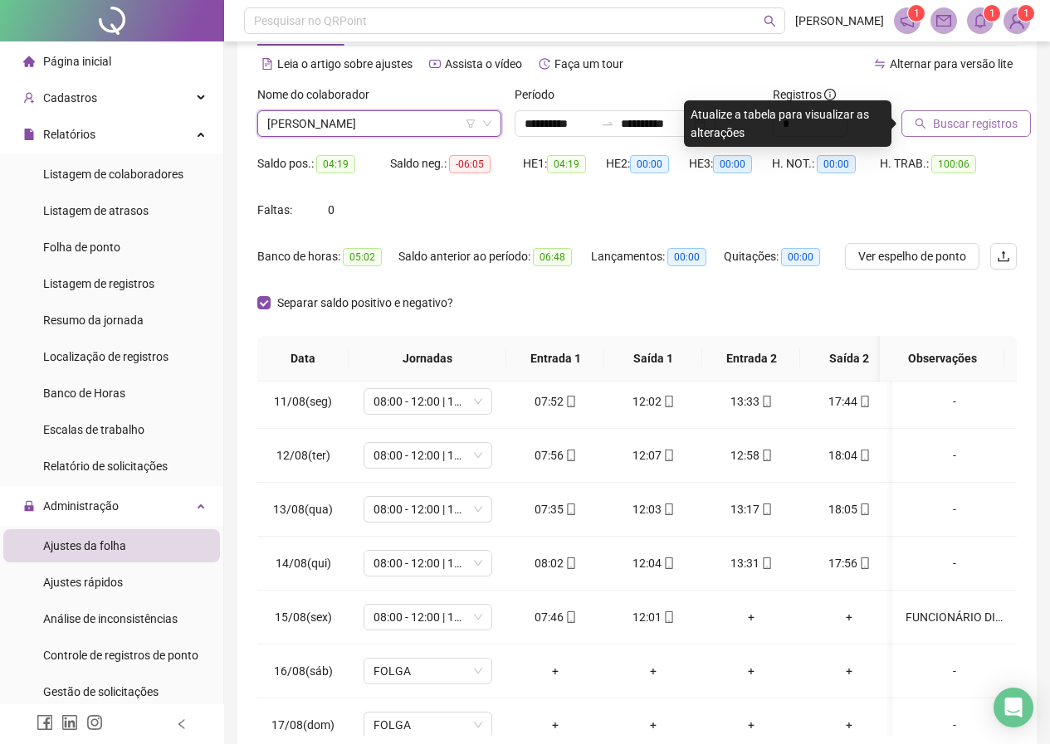
click at [938, 129] on span "Buscar registros" at bounding box center [975, 124] width 85 height 18
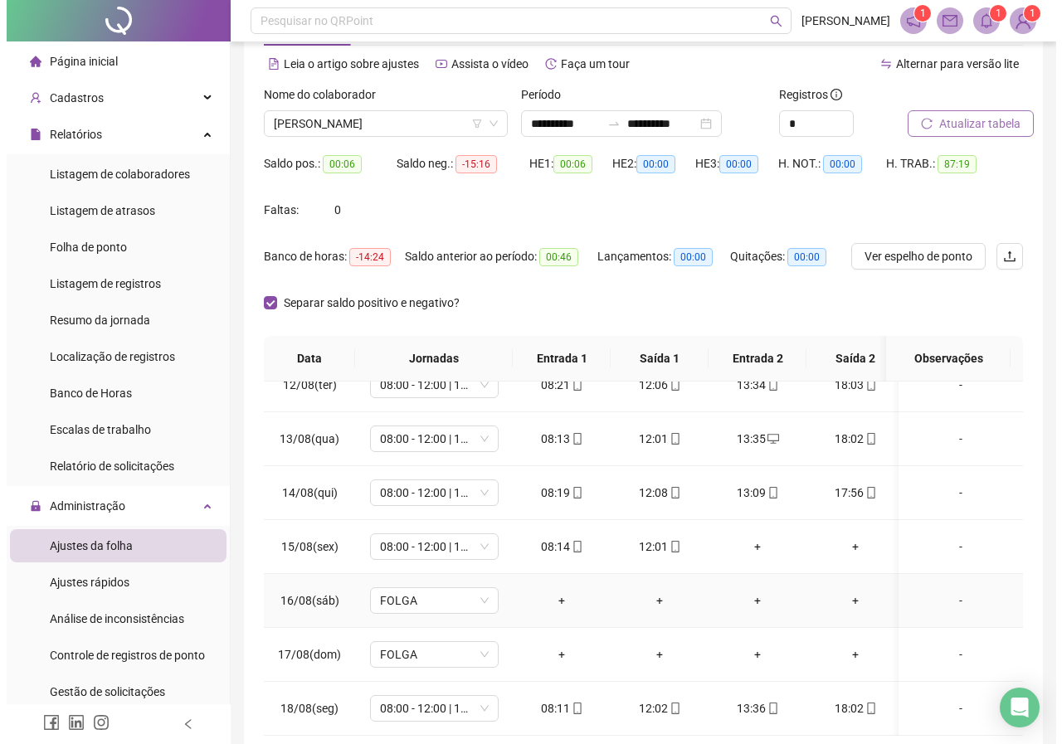
scroll to position [629, 0]
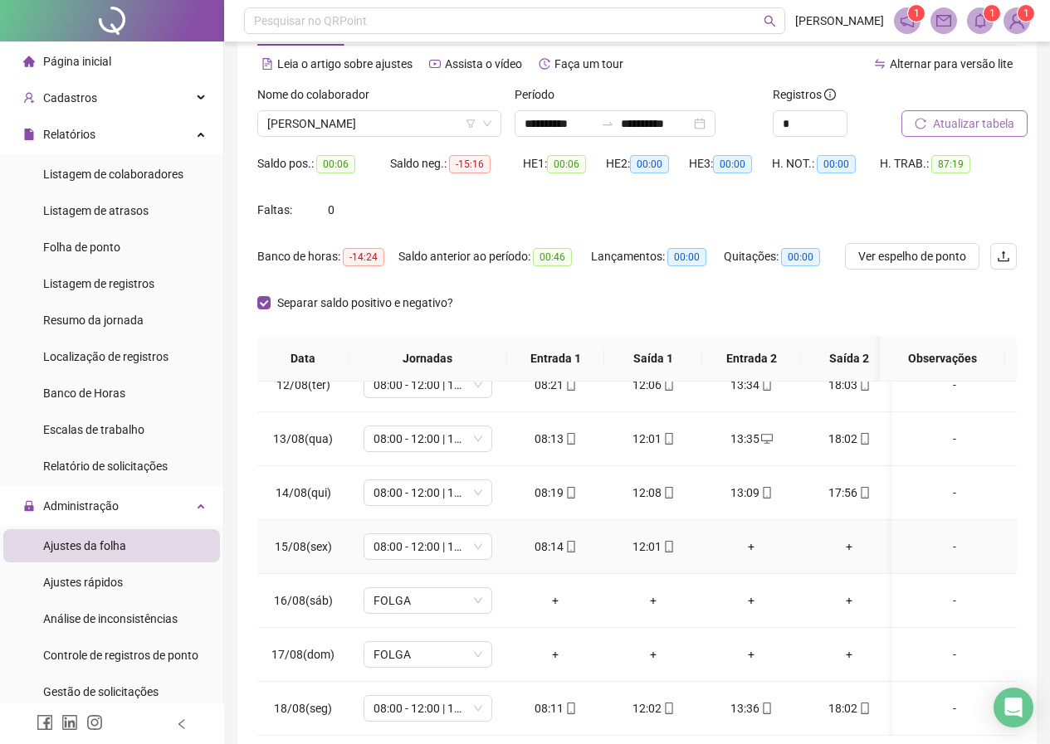
click at [940, 538] on div "-" at bounding box center [954, 547] width 98 height 18
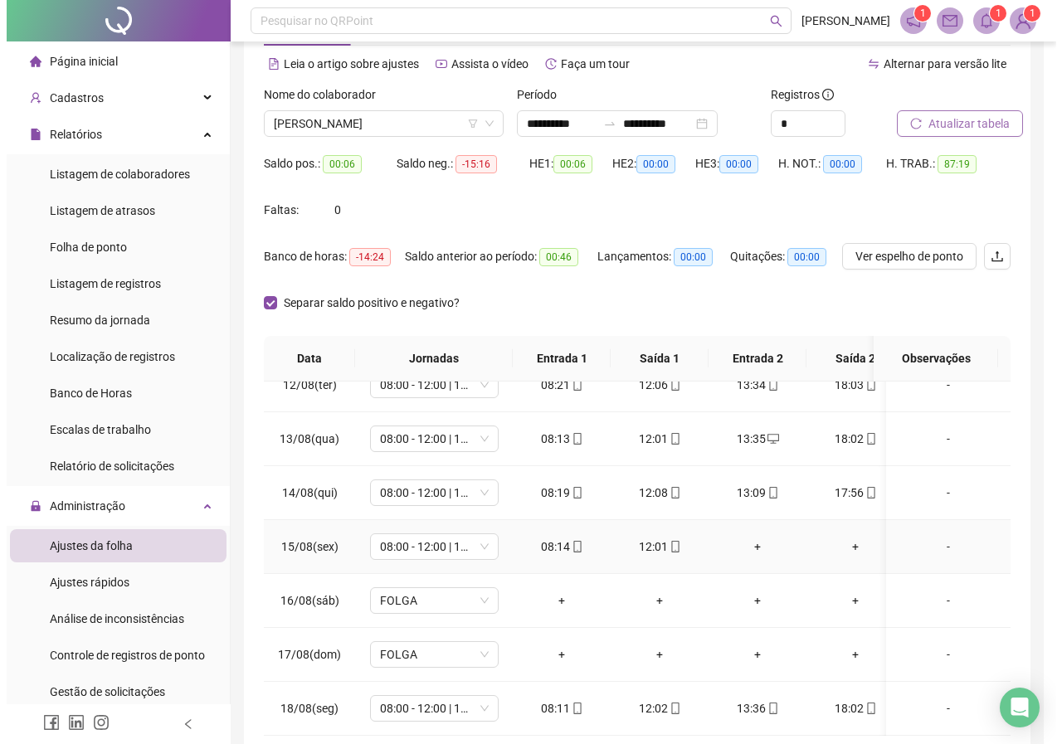
type input "*****"
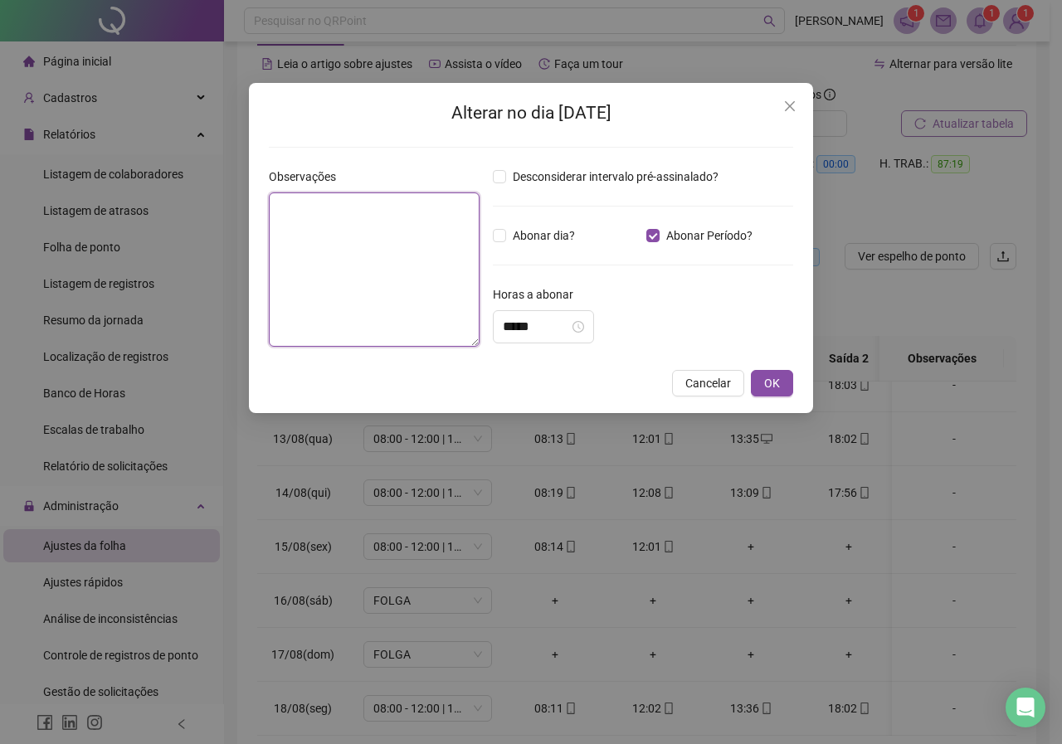
paste textarea "**********"
type textarea "**********"
click at [514, 325] on input "*****" at bounding box center [536, 327] width 66 height 20
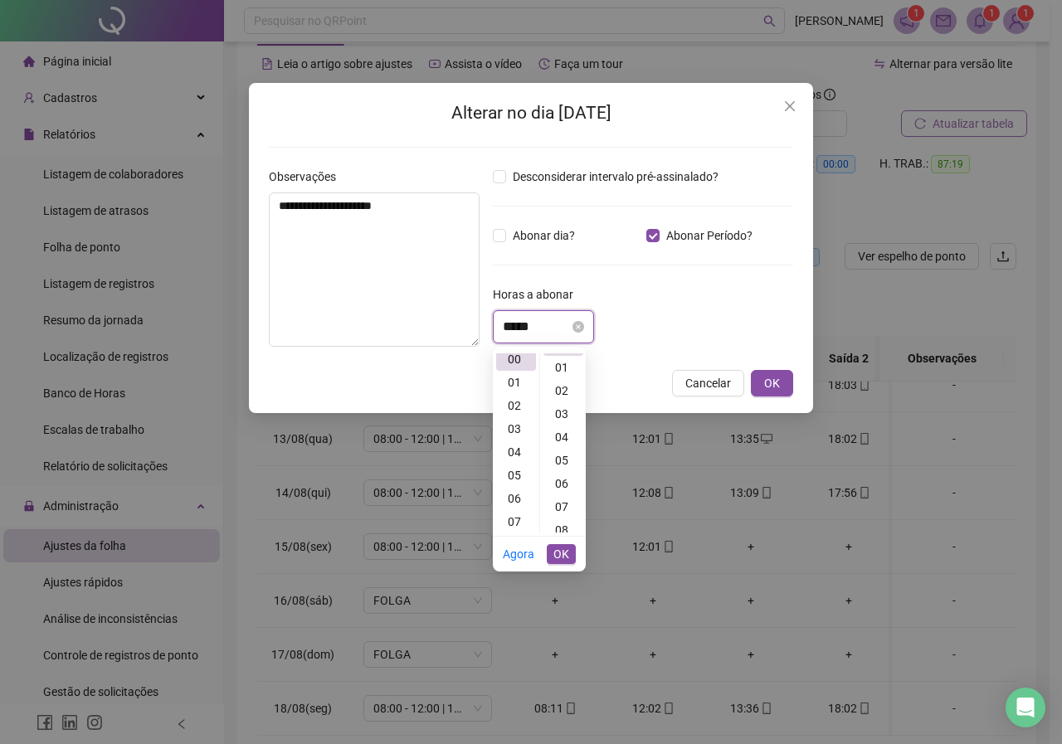
scroll to position [0, 0]
click at [516, 454] on div "04" at bounding box center [516, 458] width 40 height 23
click at [517, 367] on div "04" at bounding box center [516, 365] width 40 height 23
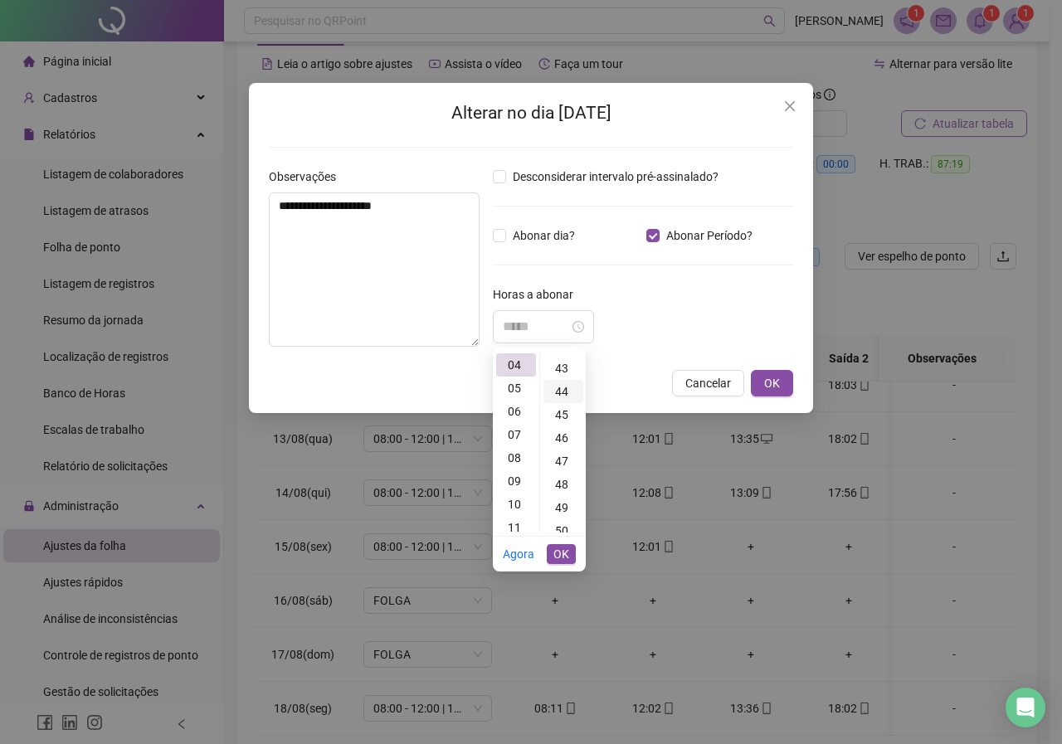
click at [564, 395] on div "44" at bounding box center [564, 391] width 40 height 23
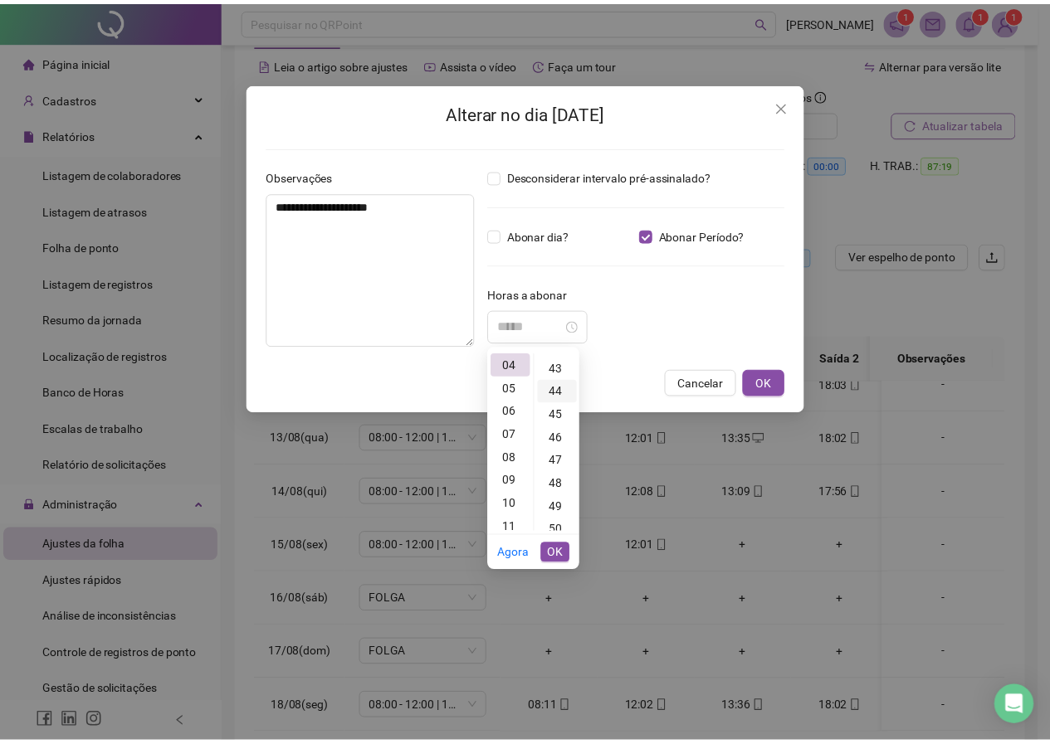
scroll to position [1022, 0]
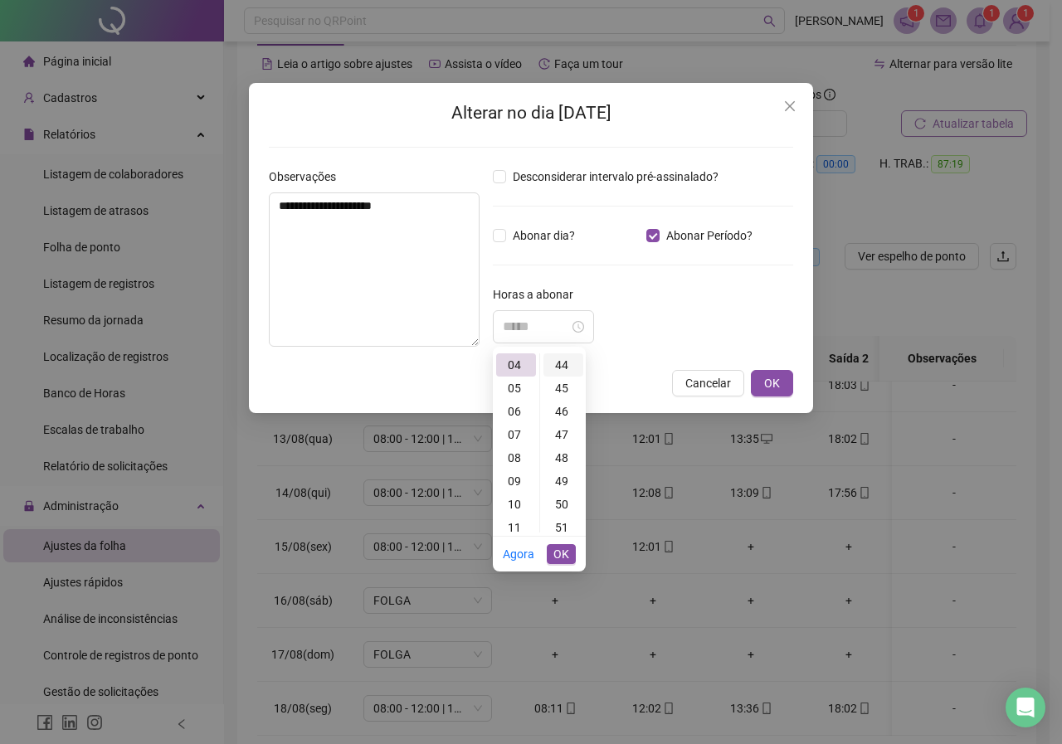
type input "*****"
click at [561, 557] on span "OK" at bounding box center [562, 554] width 16 height 18
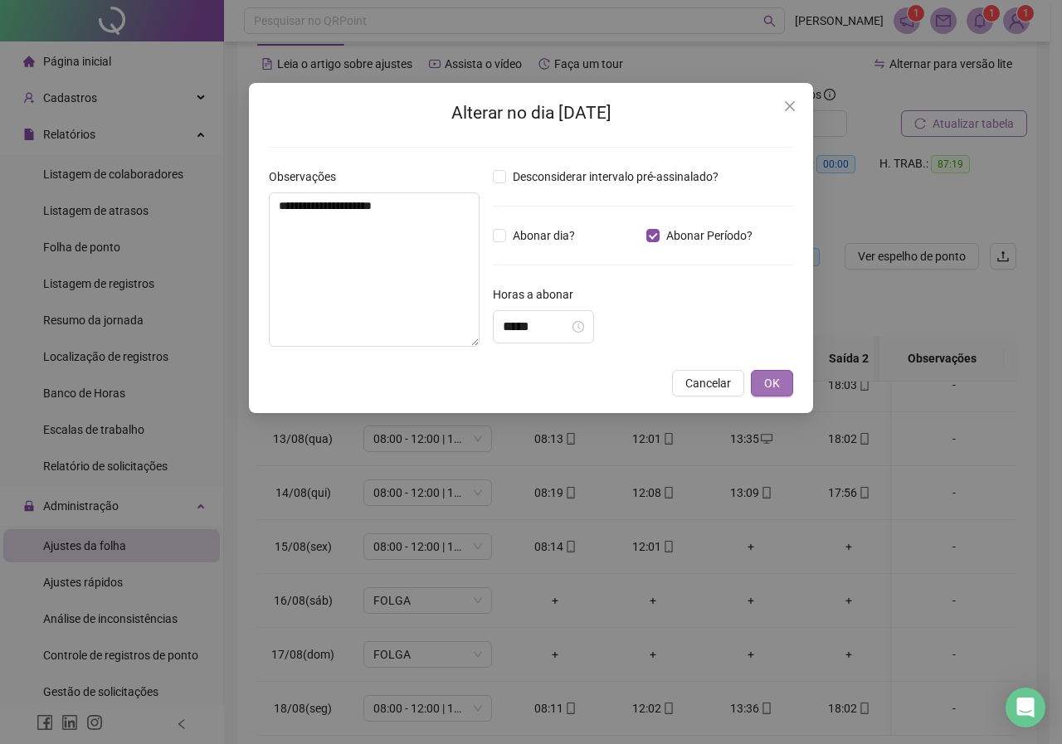
click at [764, 386] on span "OK" at bounding box center [772, 383] width 16 height 18
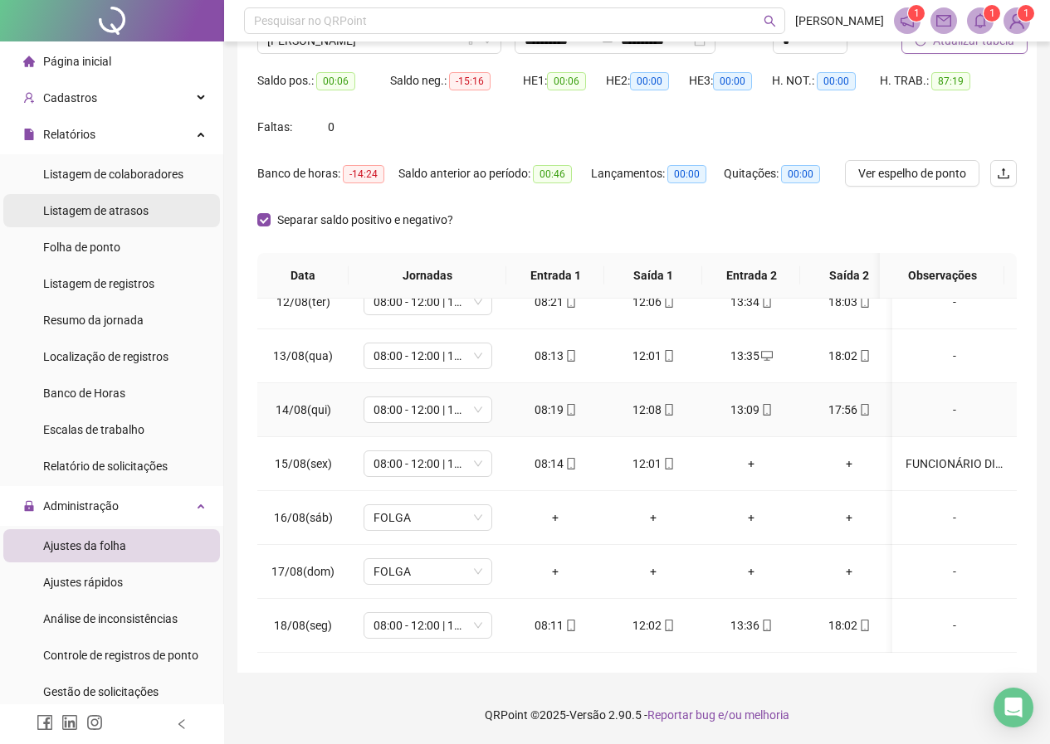
scroll to position [0, 0]
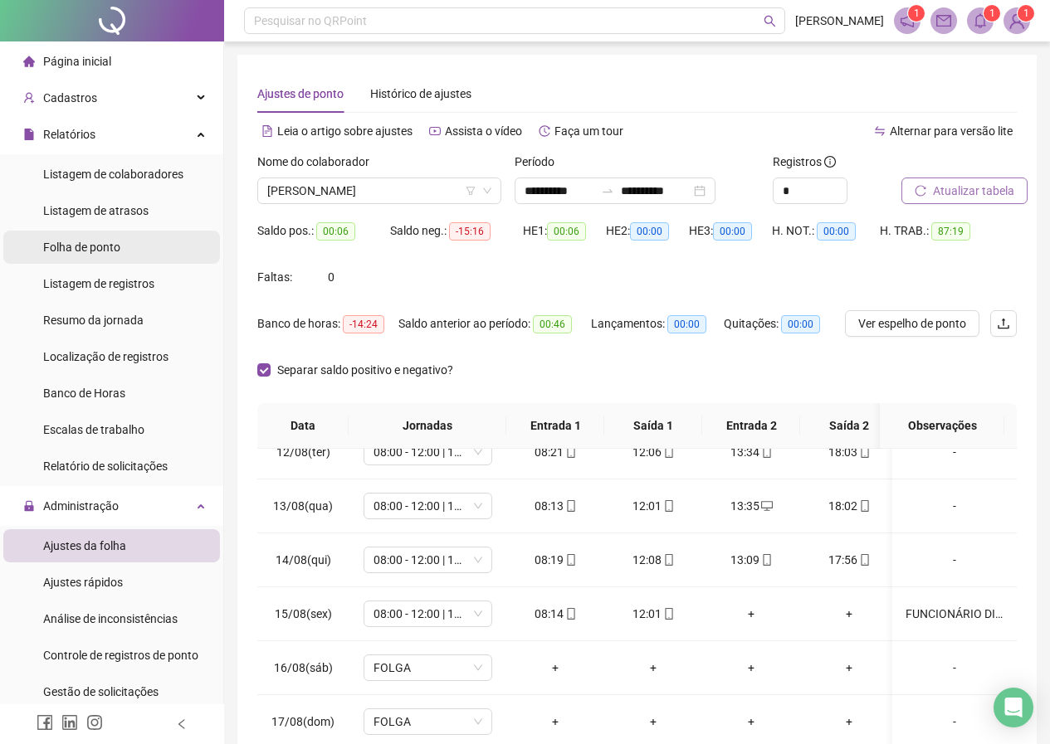
click at [72, 242] on span "Folha de ponto" at bounding box center [81, 247] width 77 height 13
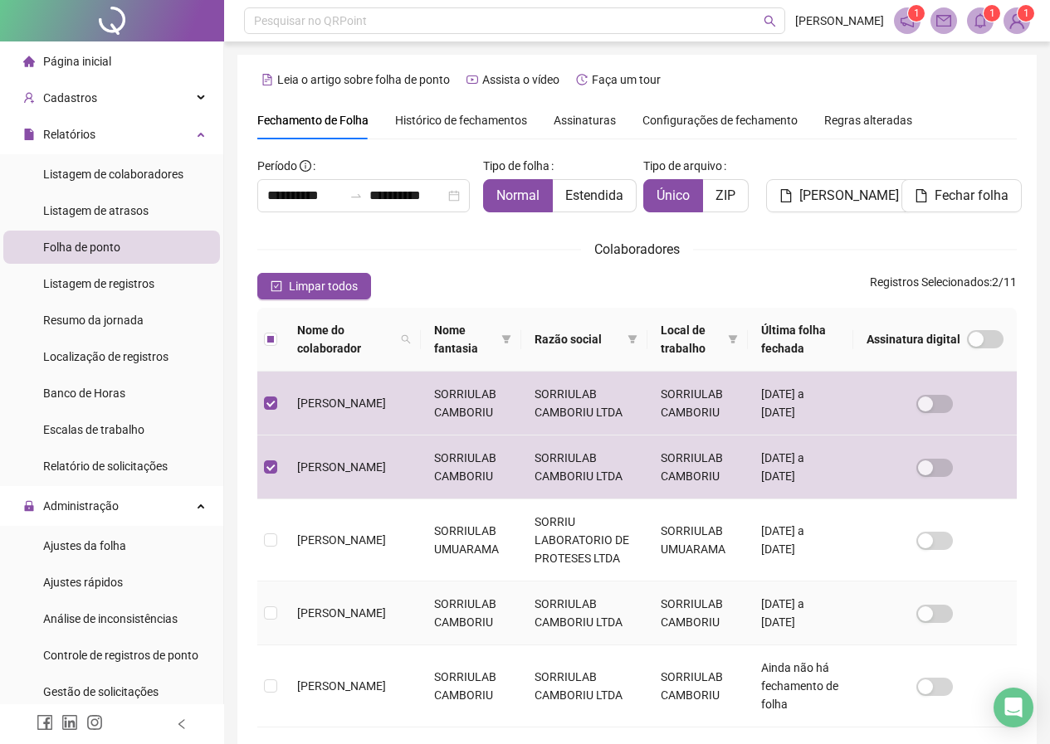
click at [279, 622] on td at bounding box center [270, 614] width 27 height 64
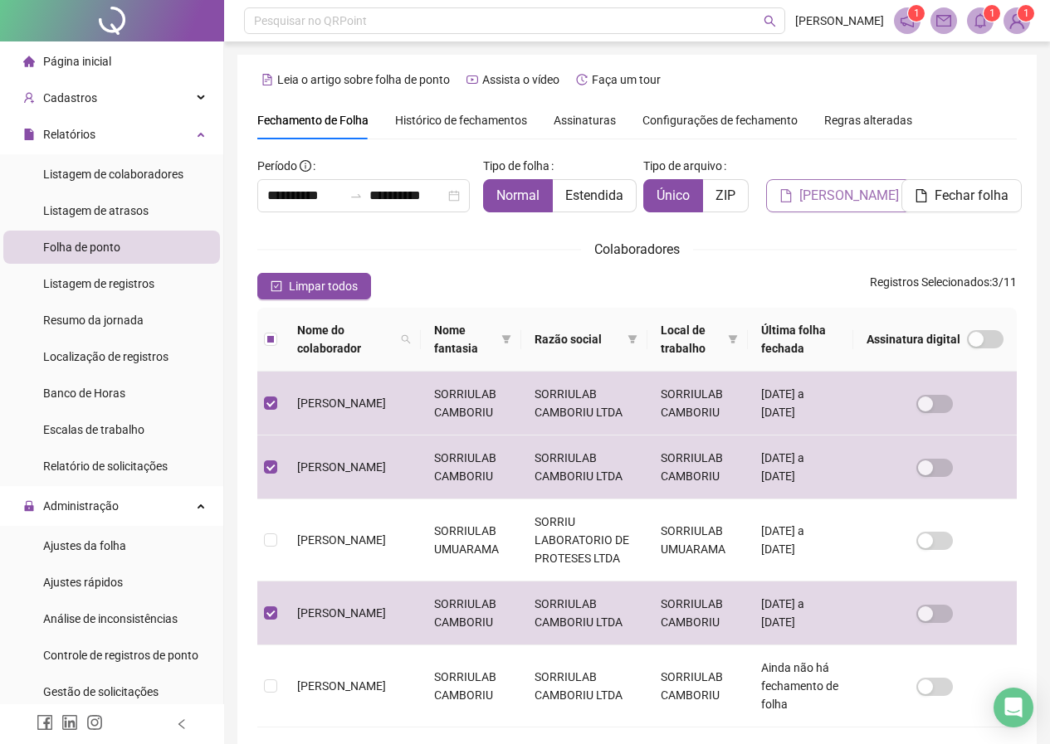
click at [847, 201] on span "[PERSON_NAME]" at bounding box center [849, 196] width 100 height 20
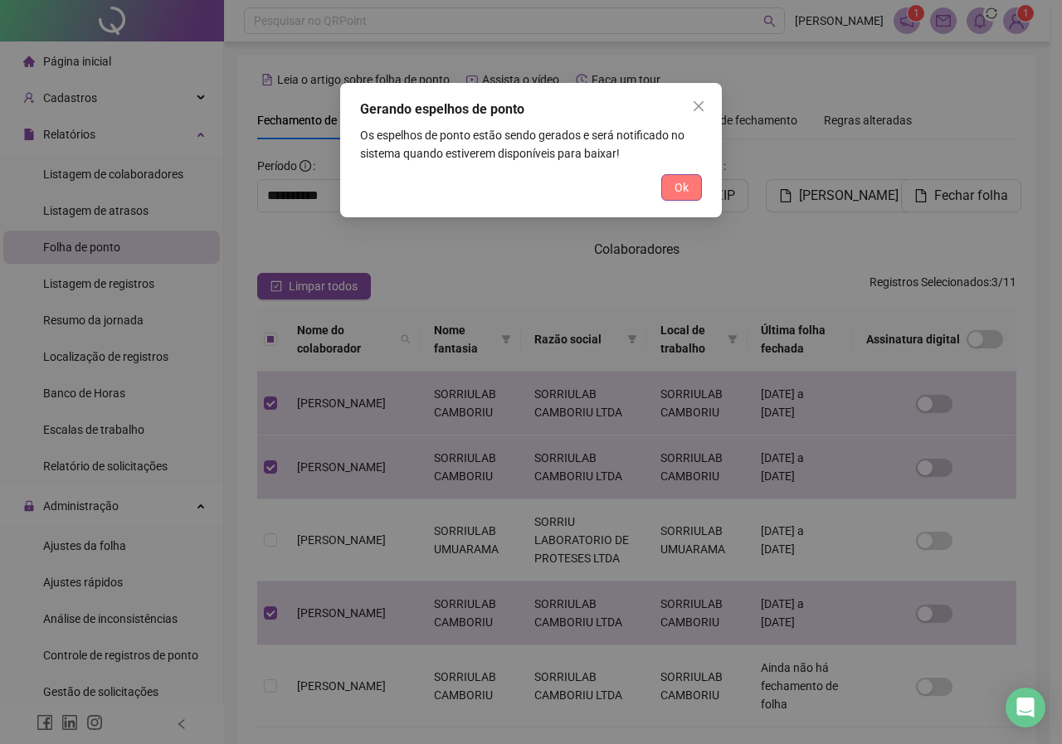
click at [680, 192] on span "Ok" at bounding box center [682, 187] width 14 height 18
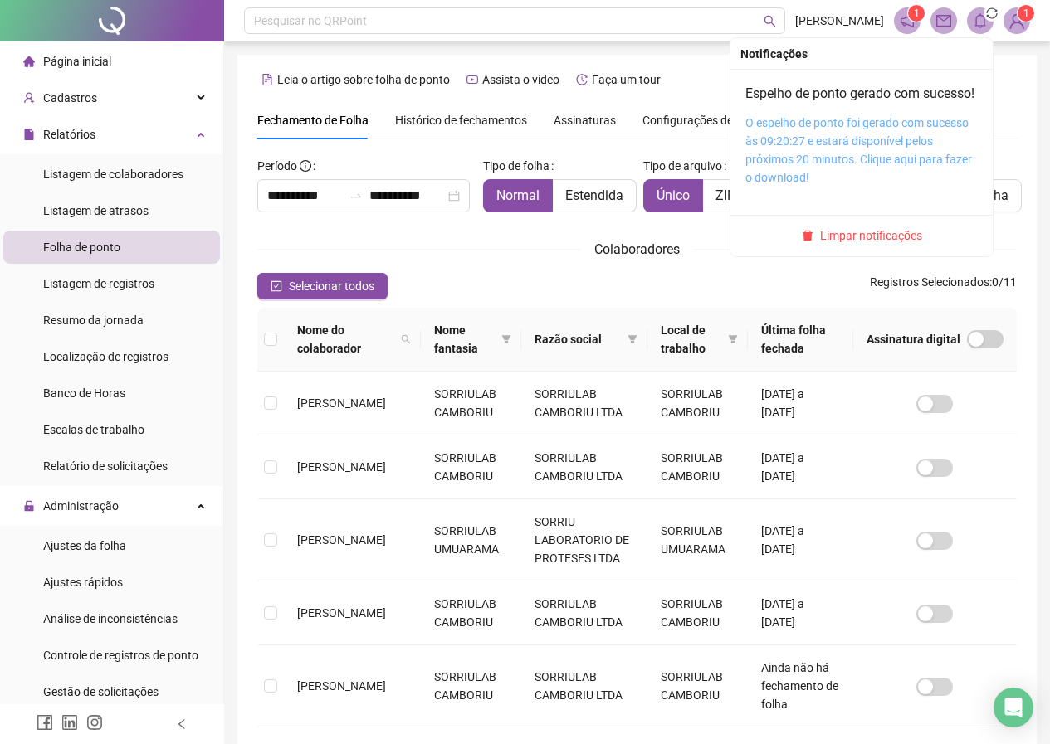
click at [839, 161] on link "O espelho de ponto foi gerado com sucesso às 09:20:27 e estará disponível pelos…" at bounding box center [858, 150] width 227 height 68
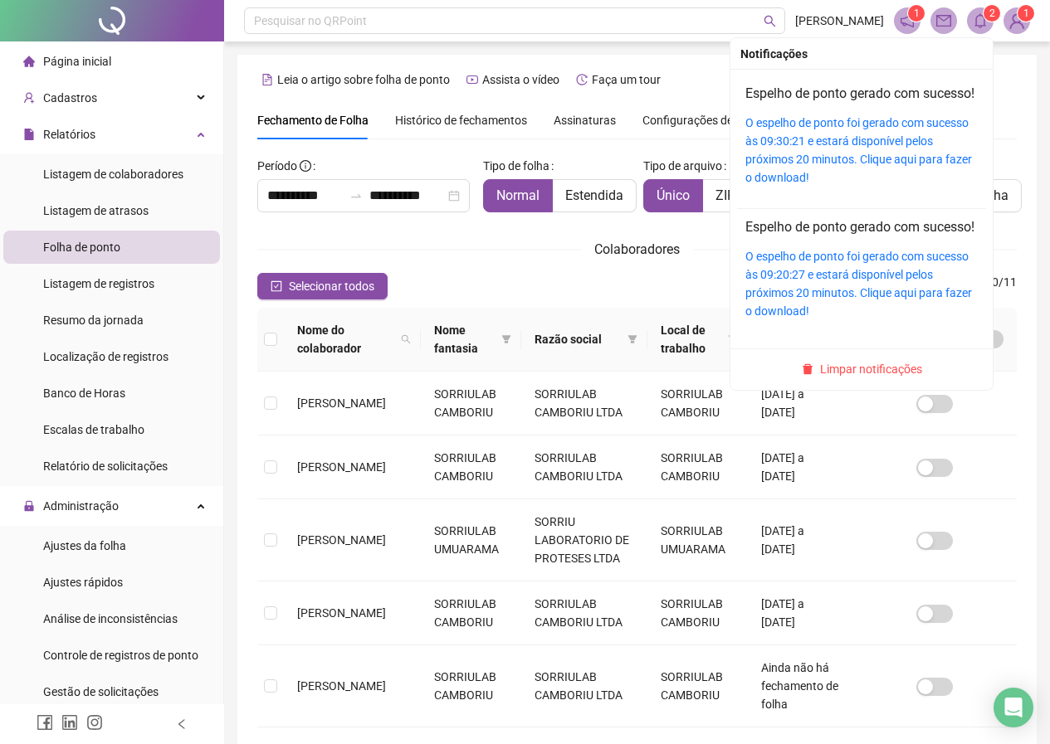
click at [976, 22] on icon "bell" at bounding box center [980, 20] width 12 height 15
click at [792, 173] on link "O espelho de ponto foi gerado com sucesso às 09:30:21 e estará disponível pelos…" at bounding box center [858, 150] width 227 height 68
